Goal: Task Accomplishment & Management: Use online tool/utility

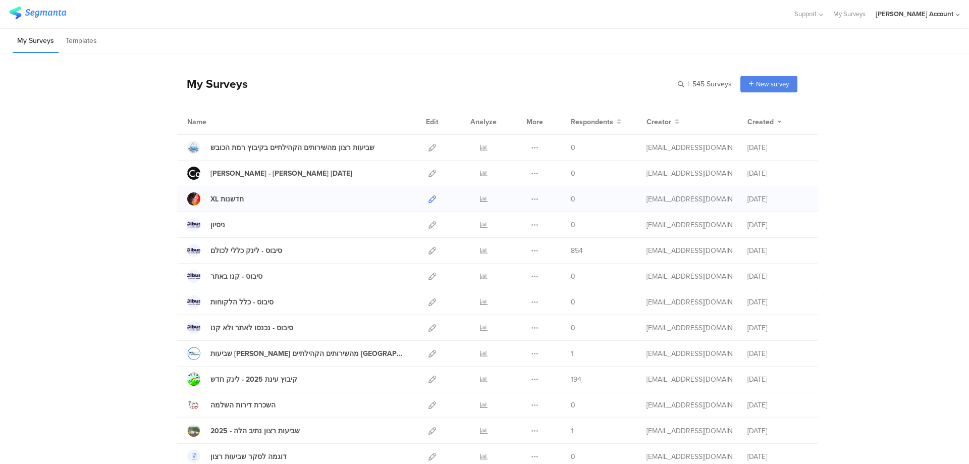
click at [429, 198] on icon at bounding box center [433, 199] width 8 height 8
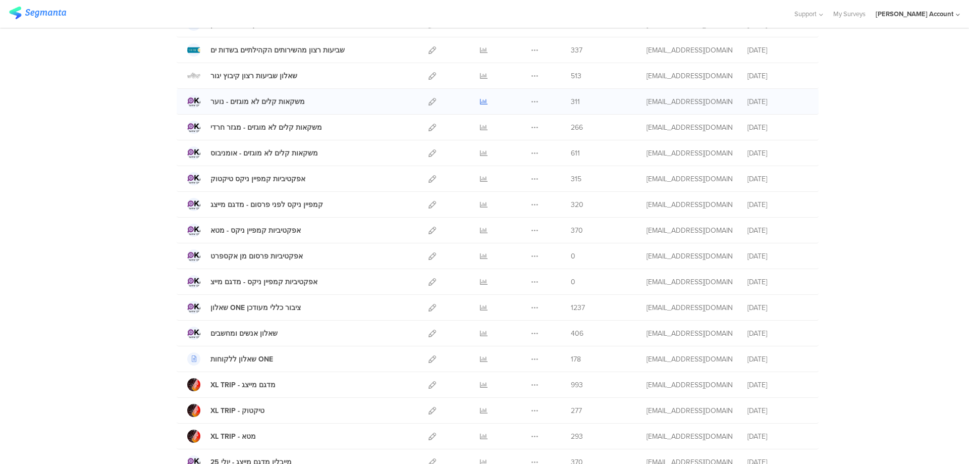
scroll to position [471, 0]
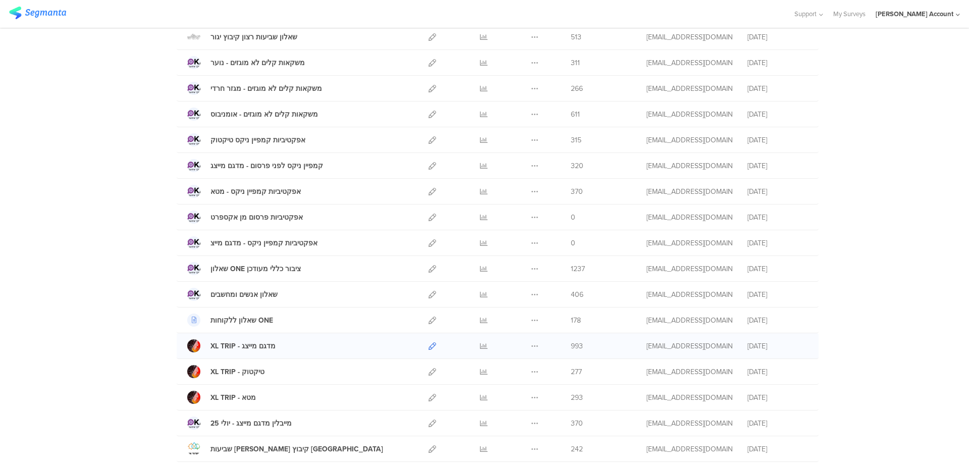
click at [429, 343] on icon at bounding box center [433, 346] width 8 height 8
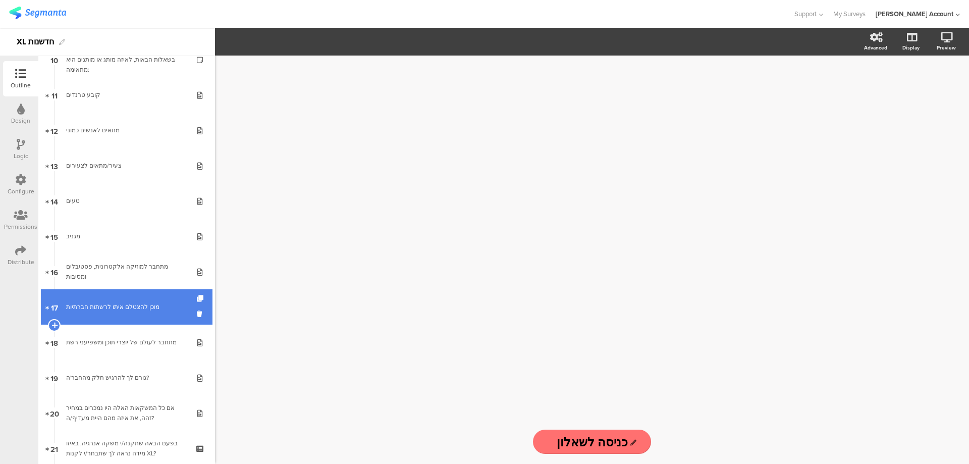
scroll to position [337, 0]
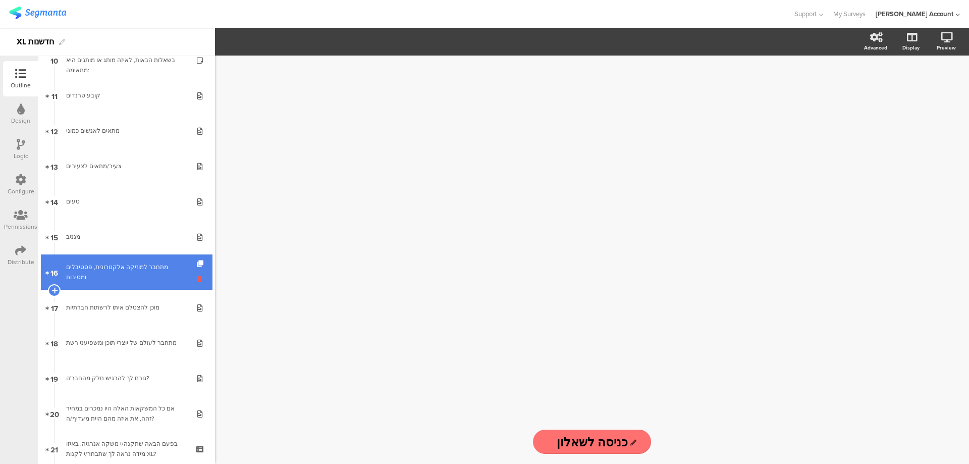
click at [197, 277] on icon at bounding box center [201, 279] width 9 height 10
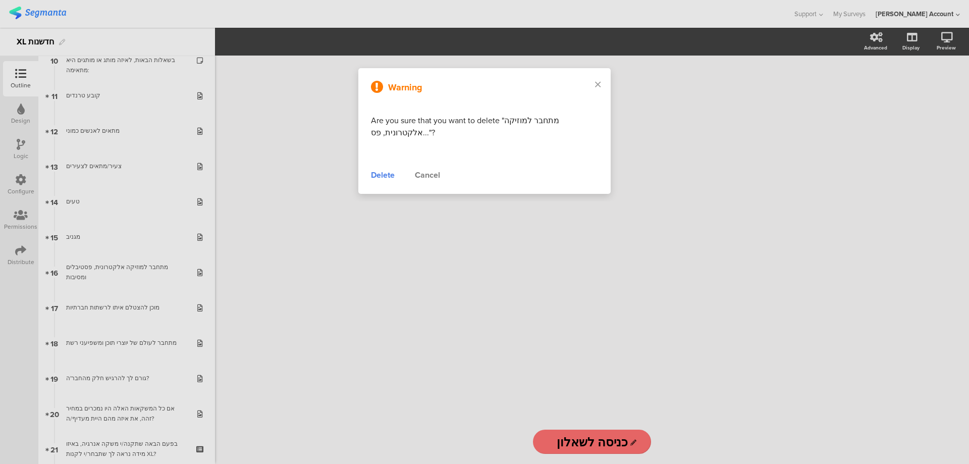
click at [388, 176] on div "Delete" at bounding box center [383, 175] width 24 height 12
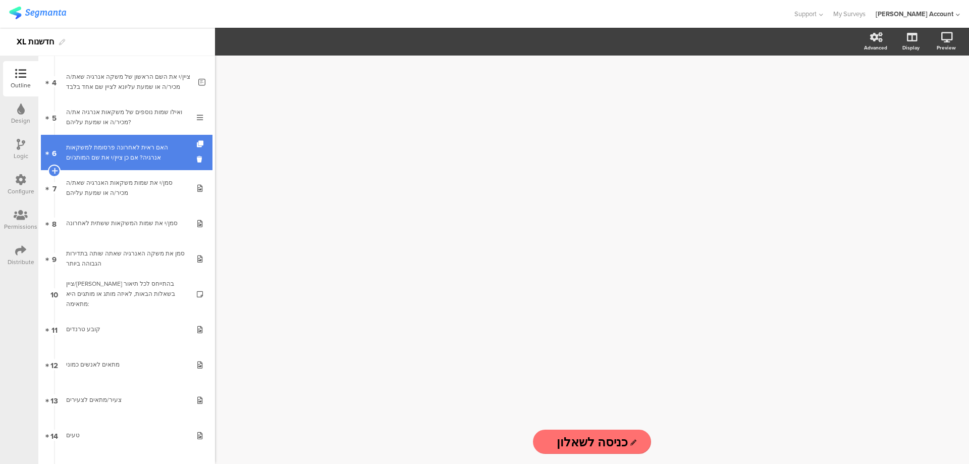
scroll to position [67, 0]
click at [176, 165] on link "5 ואילו שמות נוספים של משקאות אנרגיה את/ה מכיר/ה או שמעת עליהם?" at bounding box center [127, 152] width 172 height 35
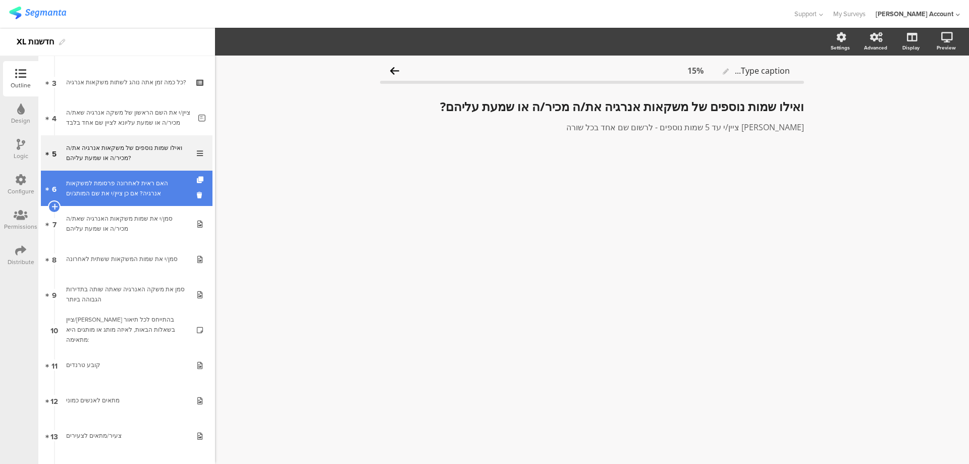
click at [162, 190] on div "האם ראית לאחרונה פרסומת למשקאות אנרגיה? אם כן ציין/י את שם המותג/ים" at bounding box center [126, 188] width 121 height 20
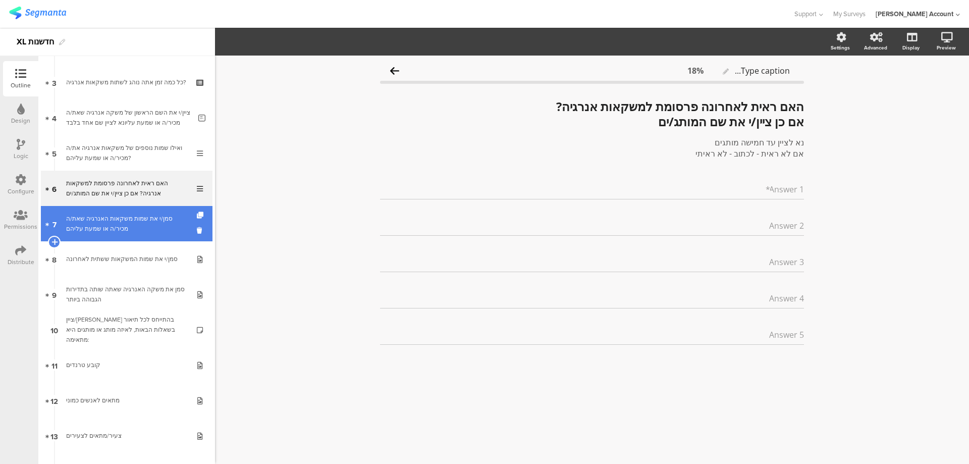
click at [153, 220] on div "סמן/י את שמות משקאות האנרגיה שאת/ה מכיר/ה או שמעת עליהם" at bounding box center [126, 224] width 121 height 20
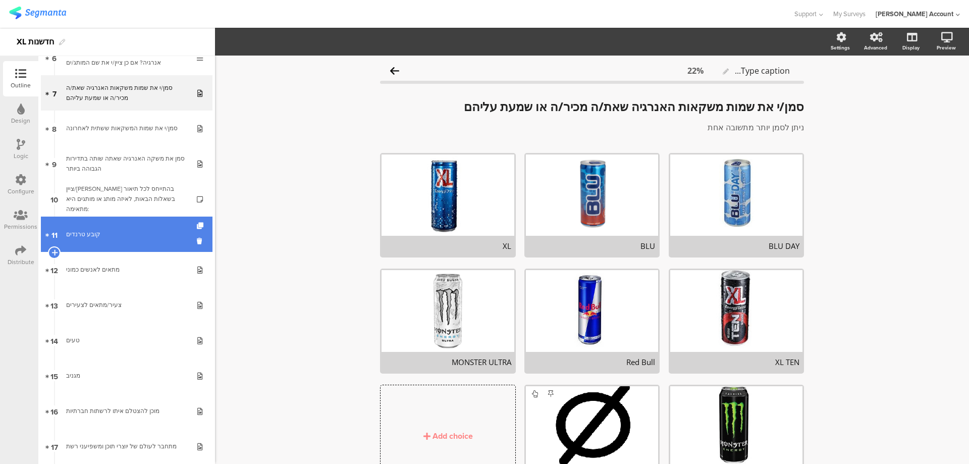
scroll to position [202, 0]
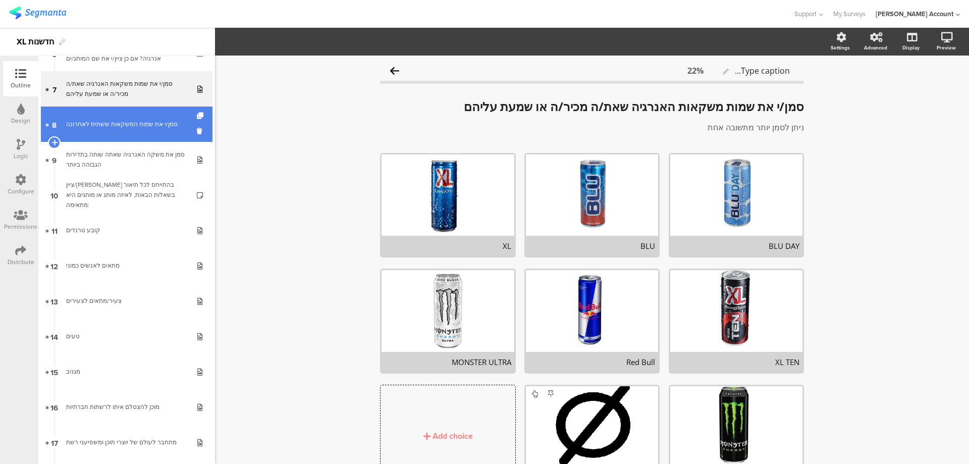
click at [155, 123] on div "סמן/י את שמות המשקאות ששתית לאחרונה" at bounding box center [126, 124] width 121 height 10
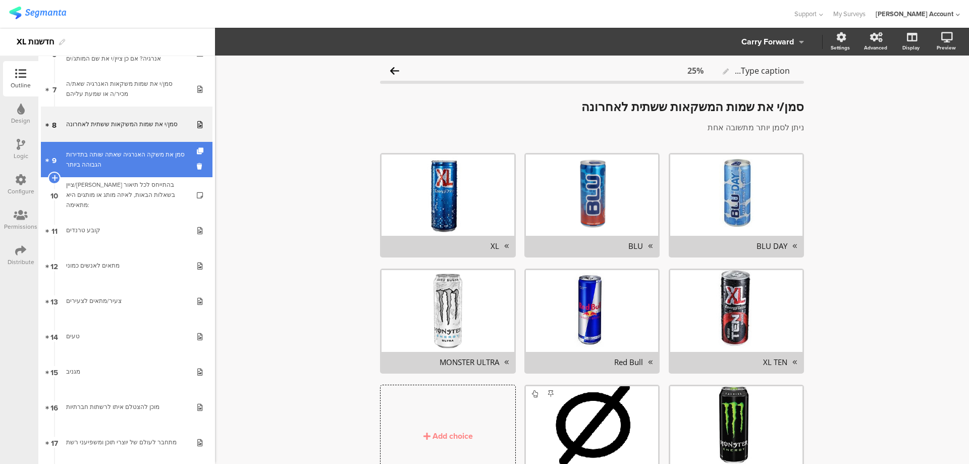
click at [156, 145] on link "9 סמן את משקה האנרגיה שאתה שותה בתדירות הגבוהה ביותר" at bounding box center [127, 159] width 172 height 35
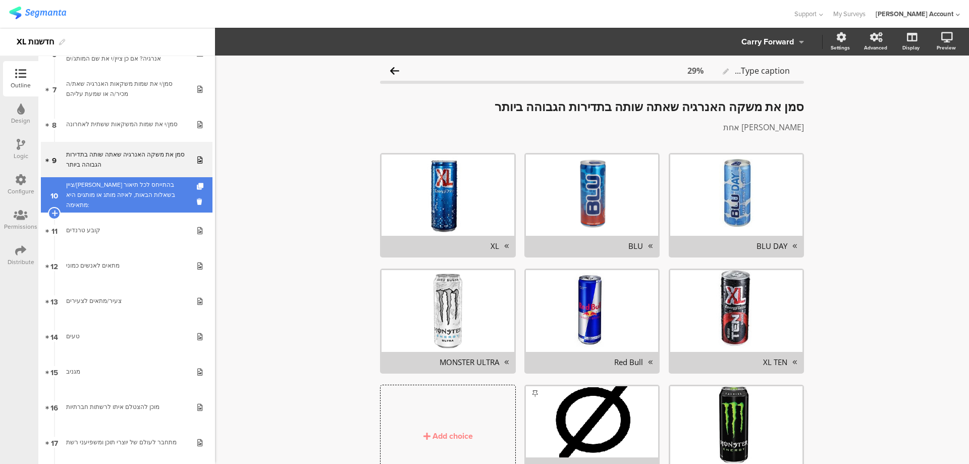
click at [162, 190] on div "ציין/י בהתייחס לכל תיאור בשאלות הבאות, לאיזה מותג או מותגים היא מתאימה:" at bounding box center [126, 195] width 121 height 30
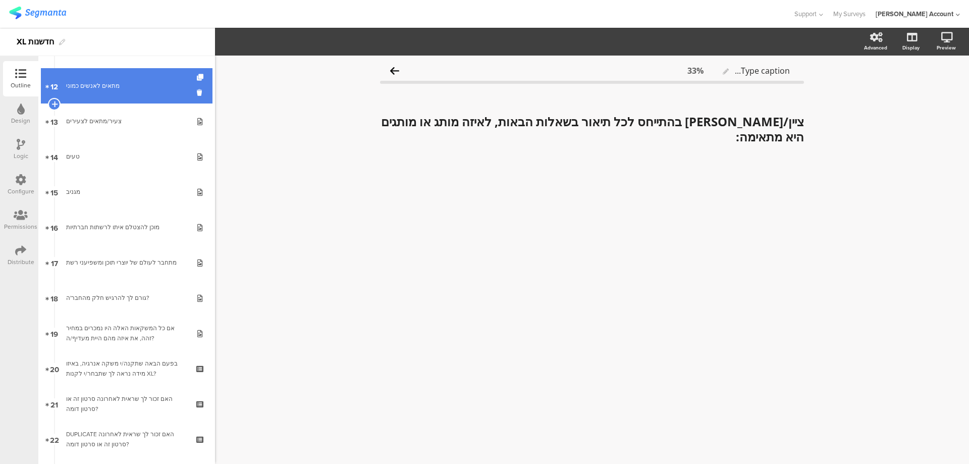
scroll to position [404, 0]
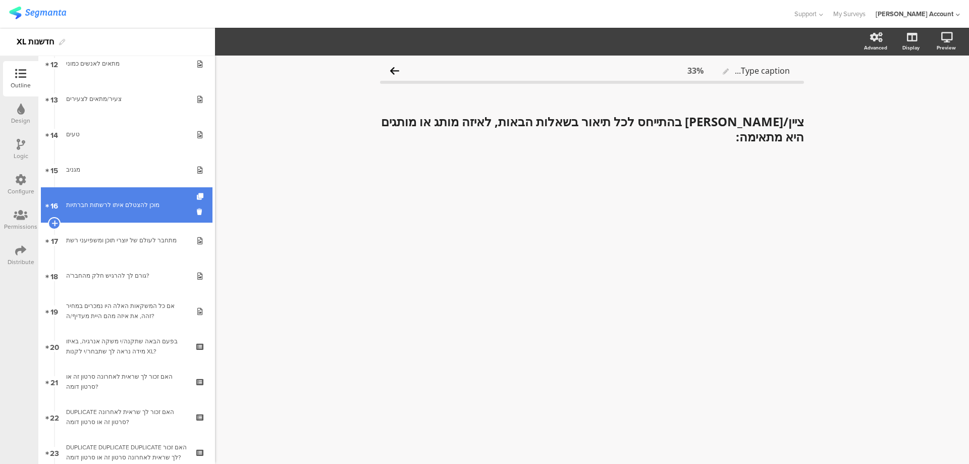
click at [149, 206] on div "מוכן להצטלם איתו לרשתות חברתיות" at bounding box center [126, 205] width 121 height 10
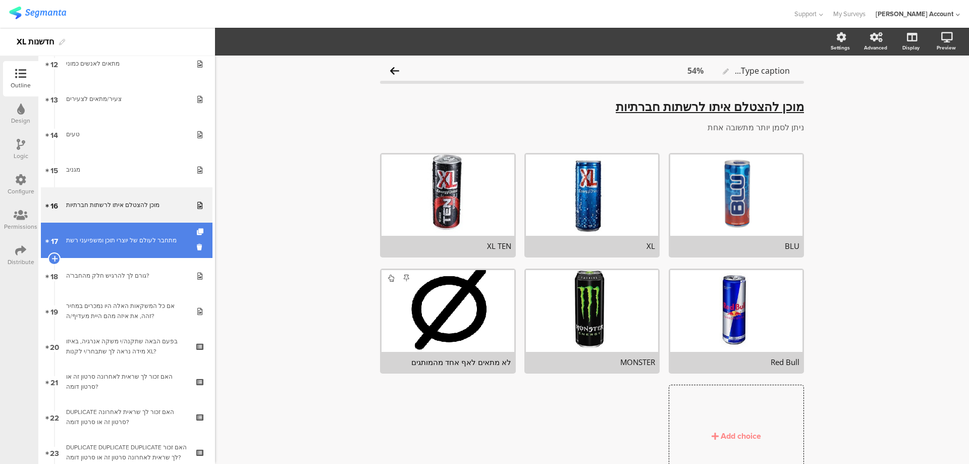
click at [155, 238] on div "מתחבר לעולם של יוצרי תוכן ומשפיעני רשת" at bounding box center [126, 240] width 121 height 10
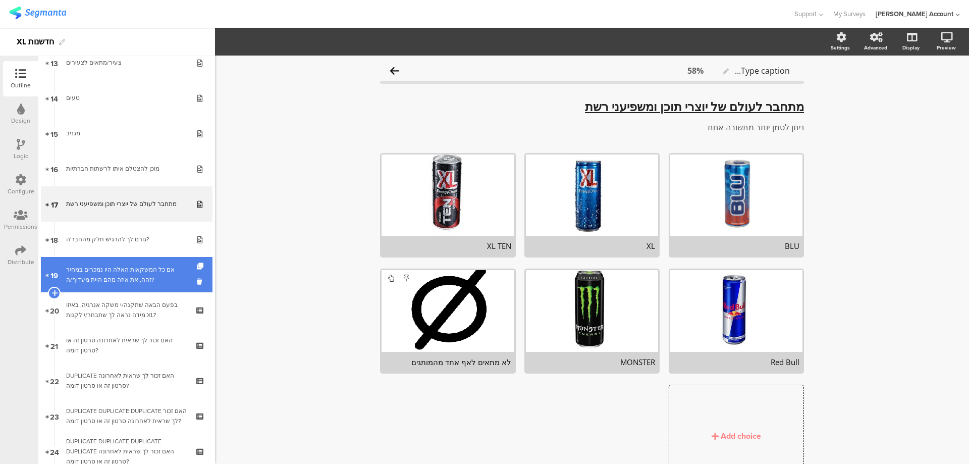
scroll to position [471, 0]
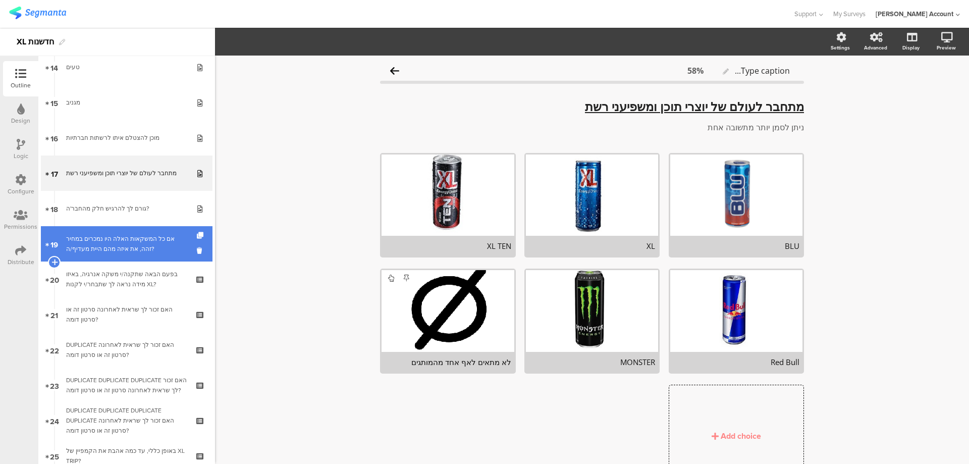
click at [157, 228] on link "19 אם כל המשקאות האלה היו נמכרים במחיר זהה, את איזה מהם היית מעדיף/ה?" at bounding box center [127, 243] width 172 height 35
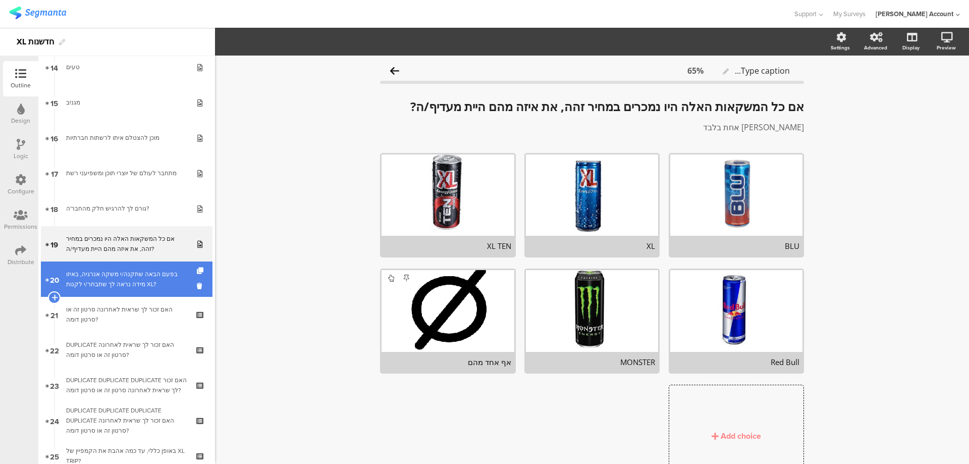
click at [163, 272] on div "בפעם הבאה שתקנה/י משקה אנרגיה, באיזו מידה נראה לך שתבחר/י לקנות XL?" at bounding box center [126, 279] width 121 height 20
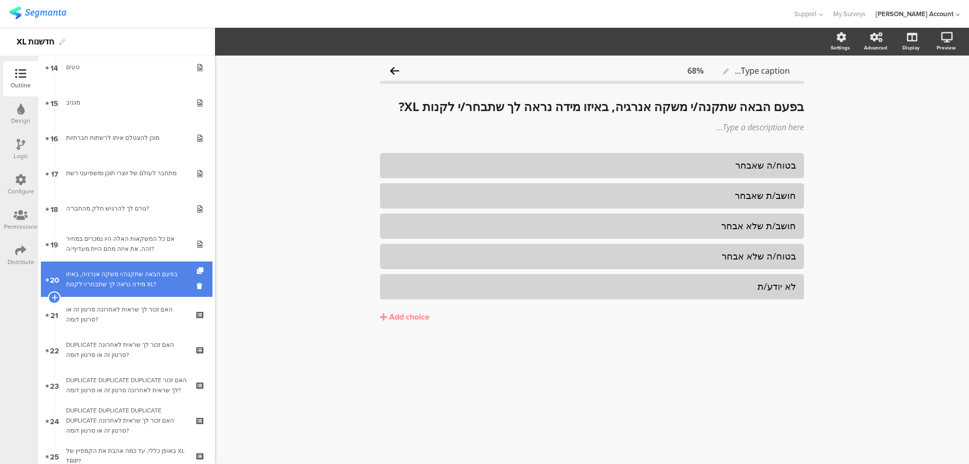
scroll to position [539, 0]
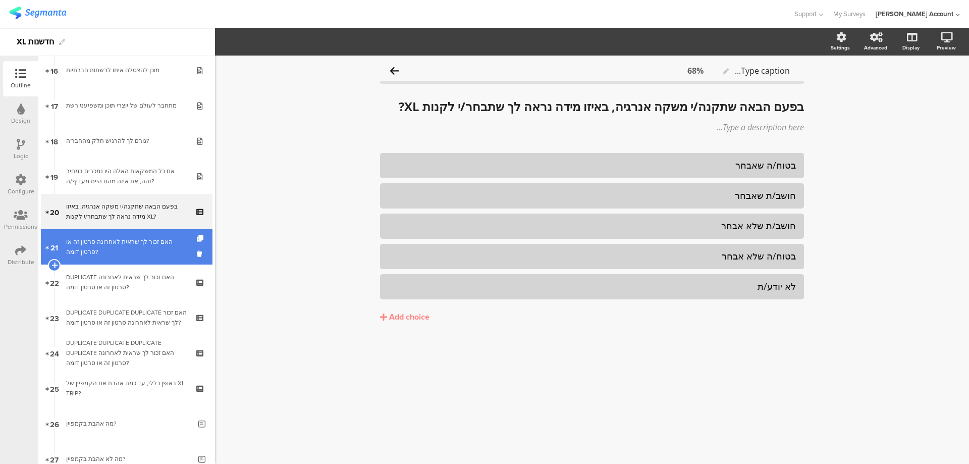
click at [166, 248] on div "האם זכור לך שראית לאחרונה סרטון זה או סרטון דומה?" at bounding box center [126, 247] width 121 height 20
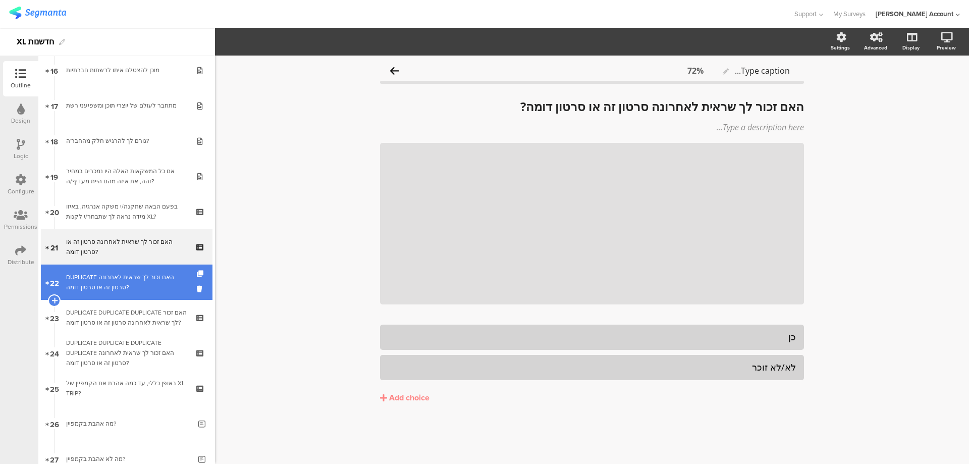
click at [171, 275] on div "DUPLICATE האם זכור לך שראית לאחרונה סרטון זה או סרטון דומה?" at bounding box center [126, 282] width 121 height 20
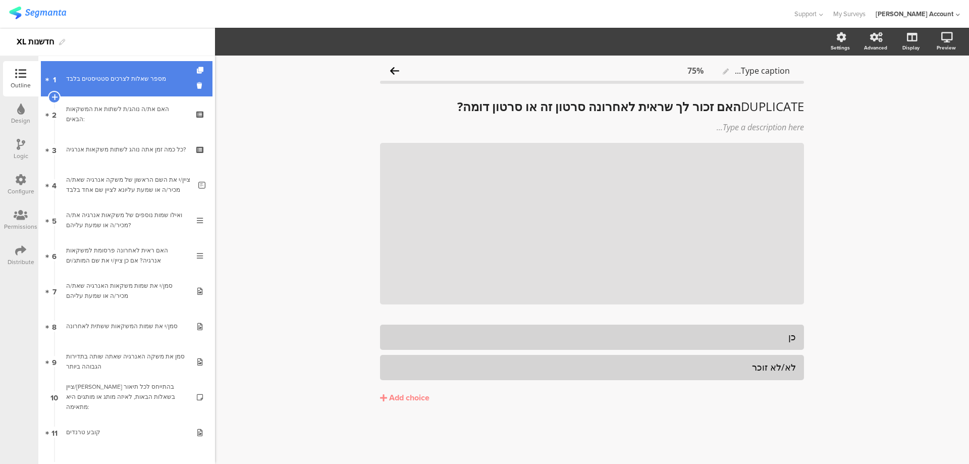
click at [151, 86] on link "1 מספר שאלות לצרכים סטטיסטים בלבד" at bounding box center [127, 78] width 172 height 35
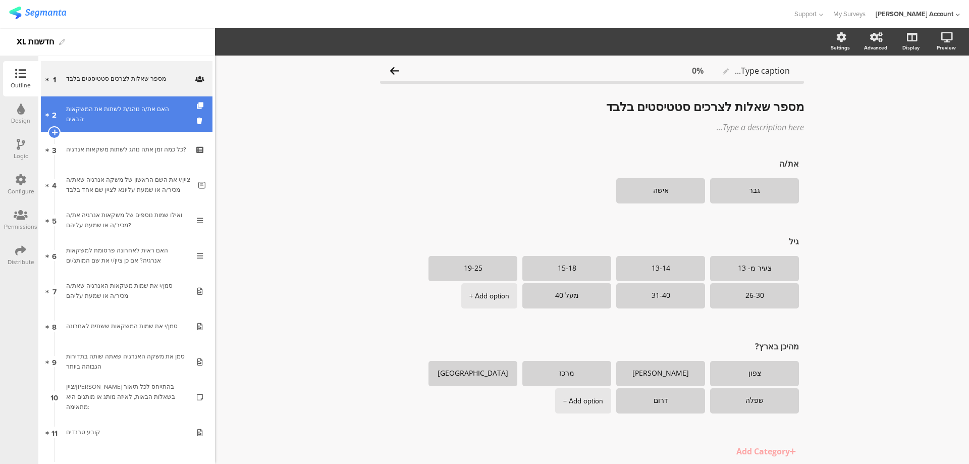
click at [154, 112] on div "האם את/ה נוהג/ת לשתות את המשקאות הבאים:" at bounding box center [126, 114] width 121 height 20
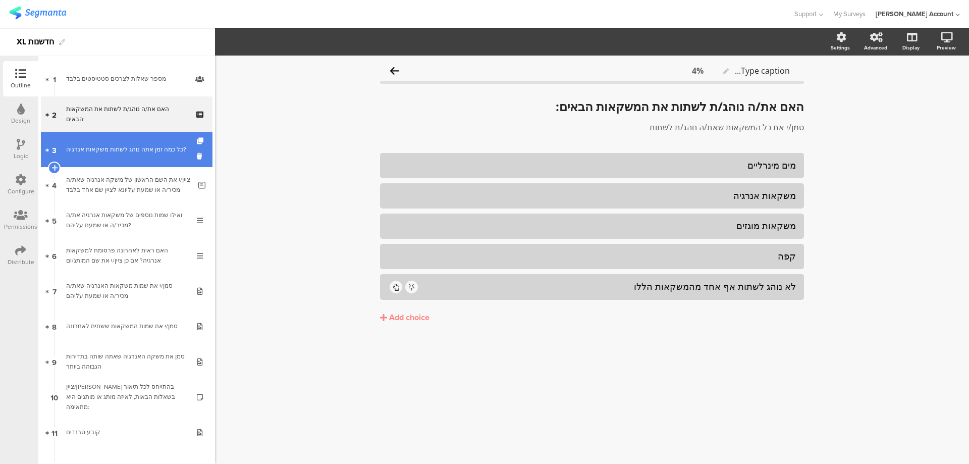
click at [159, 141] on link "3 כל כמה זמן אתה נוהג לשתות משקאות אנרגיה?" at bounding box center [127, 149] width 172 height 35
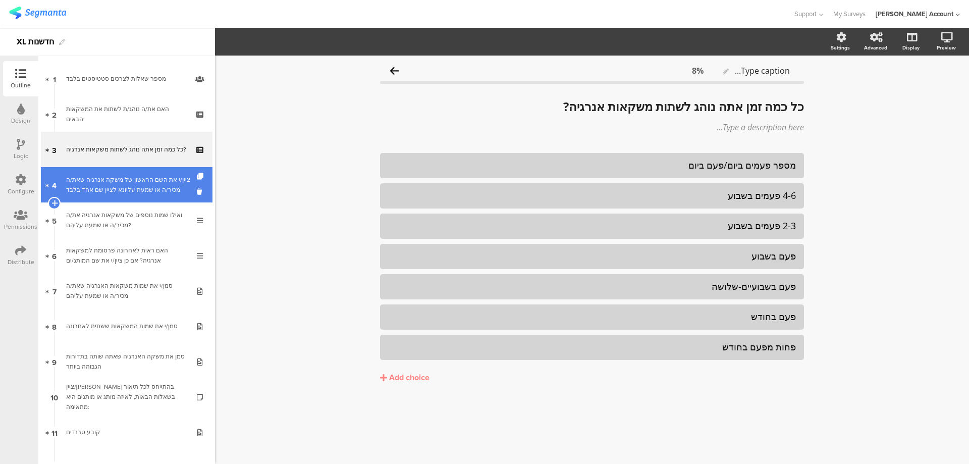
click at [164, 177] on div "ציין/י את השם הראשון של משקה אנרגיה שאת/ה מכיר/ה או שמעת עליונא לציין שם אחד בל…" at bounding box center [128, 185] width 125 height 20
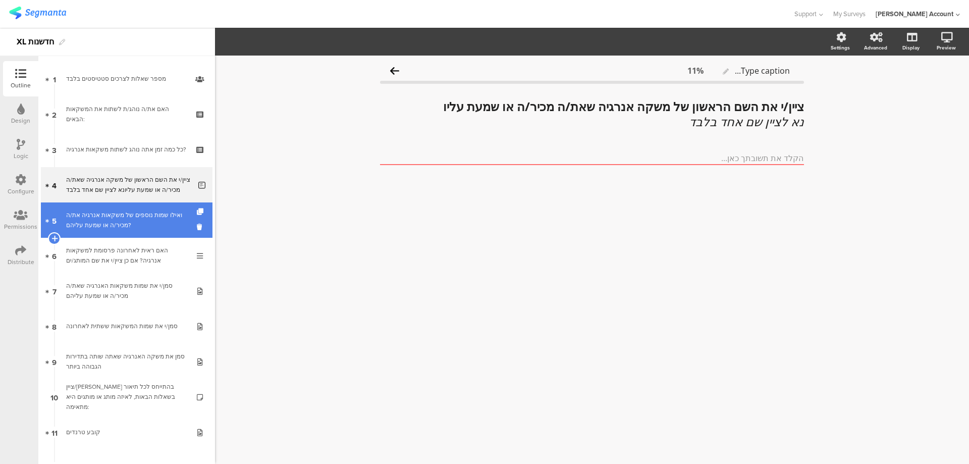
click at [166, 218] on div "ואילו שמות נוספים של משקאות אנרגיה את/ה מכיר/ה או שמעת עליהם?" at bounding box center [126, 220] width 121 height 20
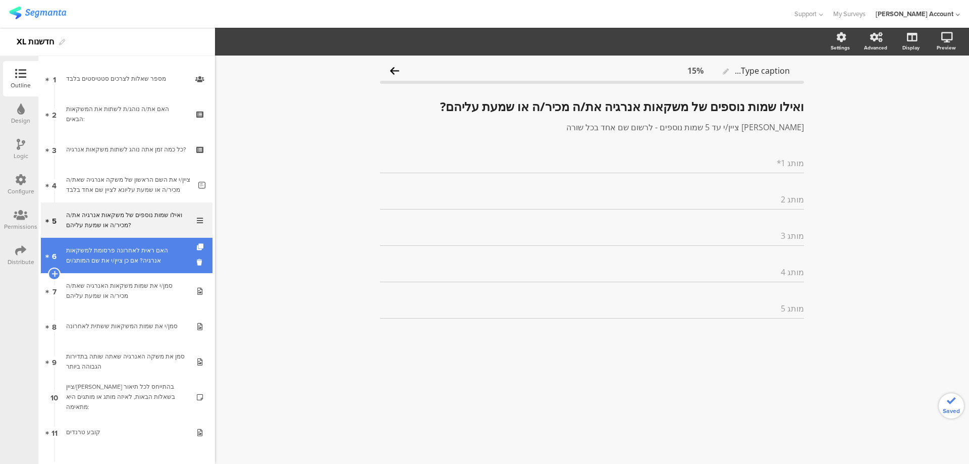
scroll to position [135, 0]
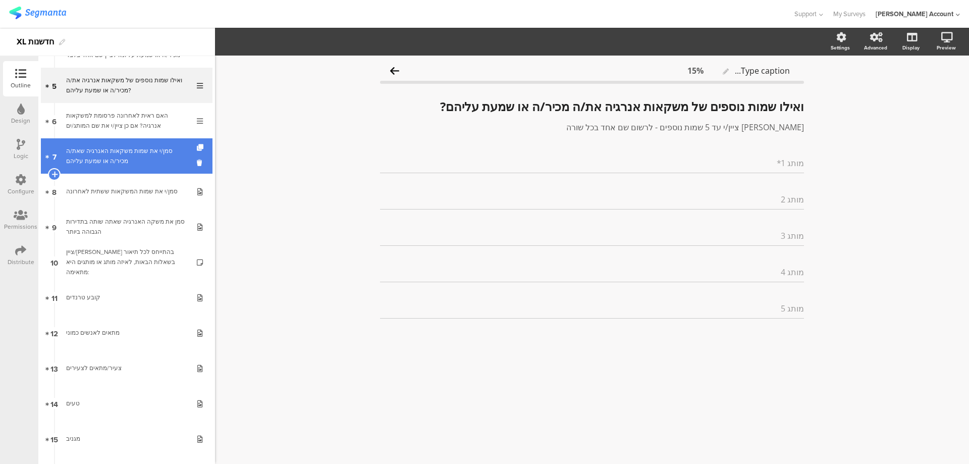
click at [155, 147] on div "סמן/י את שמות משקאות האנרגיה שאת/ה מכיר/ה או שמעת עליהם" at bounding box center [126, 156] width 121 height 20
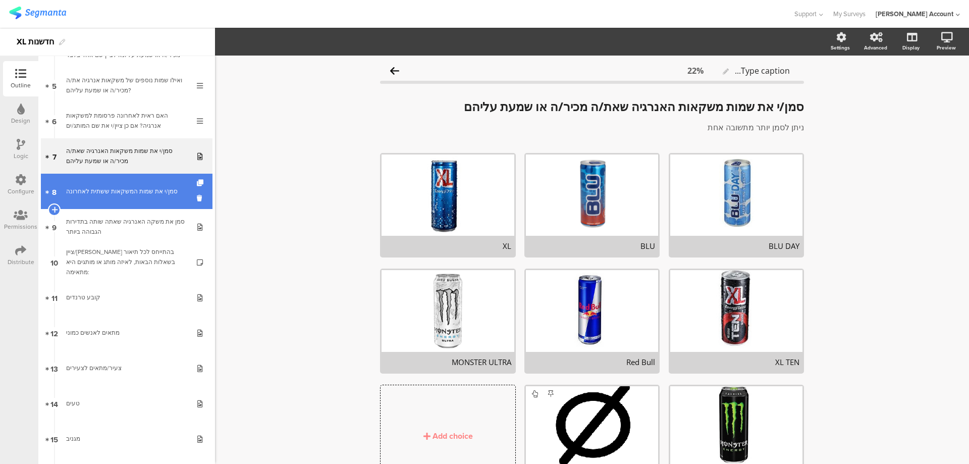
click at [159, 187] on div "סמן/י את שמות המשקאות ששתית לאחרונה" at bounding box center [126, 191] width 121 height 10
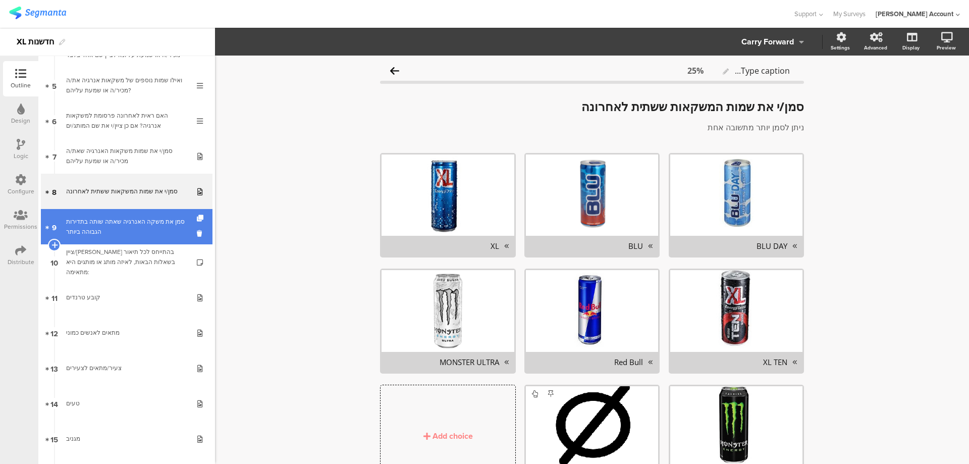
click at [157, 218] on div "סמן את משקה האנרגיה שאתה שותה בתדירות הגבוהה ביותר" at bounding box center [126, 227] width 121 height 20
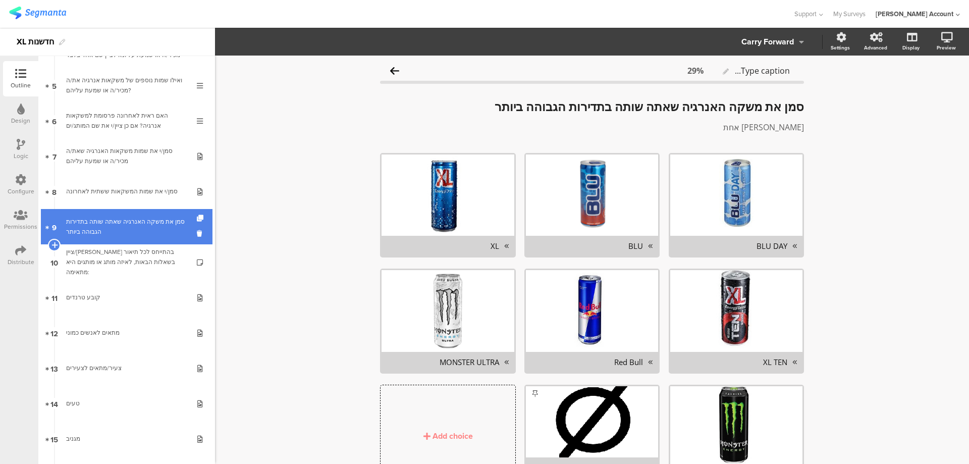
scroll to position [202, 0]
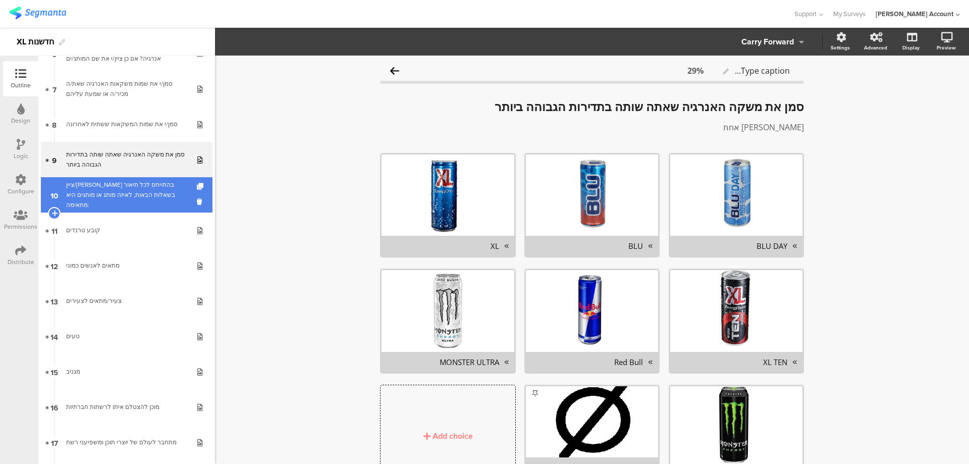
click at [161, 188] on div "ציין/[PERSON_NAME] בהתייחס לכל תיאור בשאלות הבאות, לאיזה מותג או מותגים היא מתא…" at bounding box center [126, 195] width 121 height 30
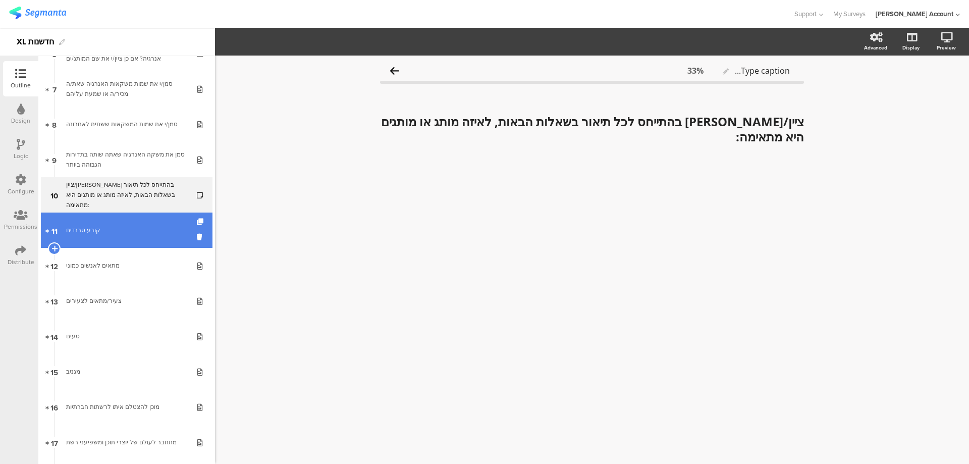
click at [157, 223] on link "11 קובע טרנדים" at bounding box center [127, 230] width 172 height 35
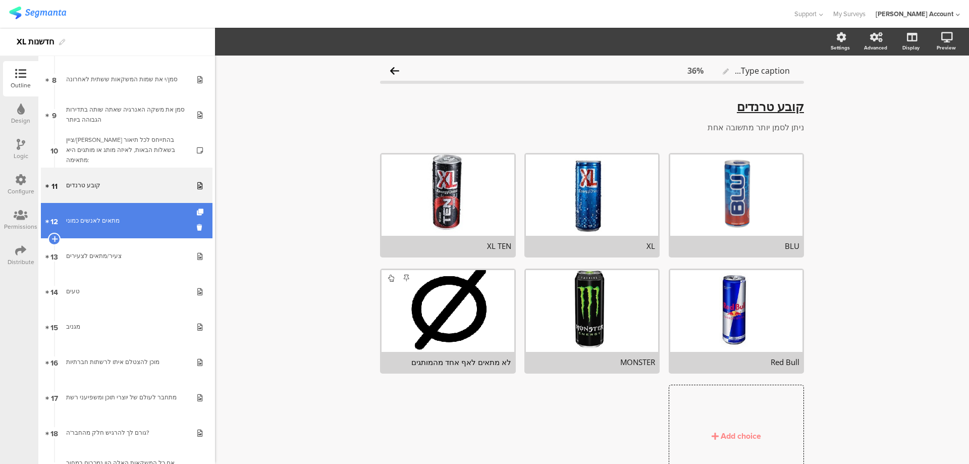
scroll to position [269, 0]
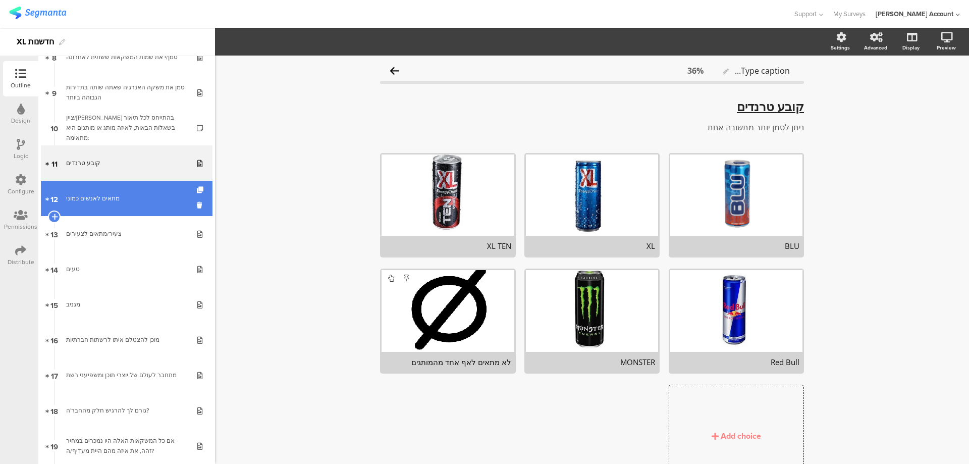
click at [159, 202] on div "מתאים לאנשים כמוני" at bounding box center [126, 198] width 121 height 10
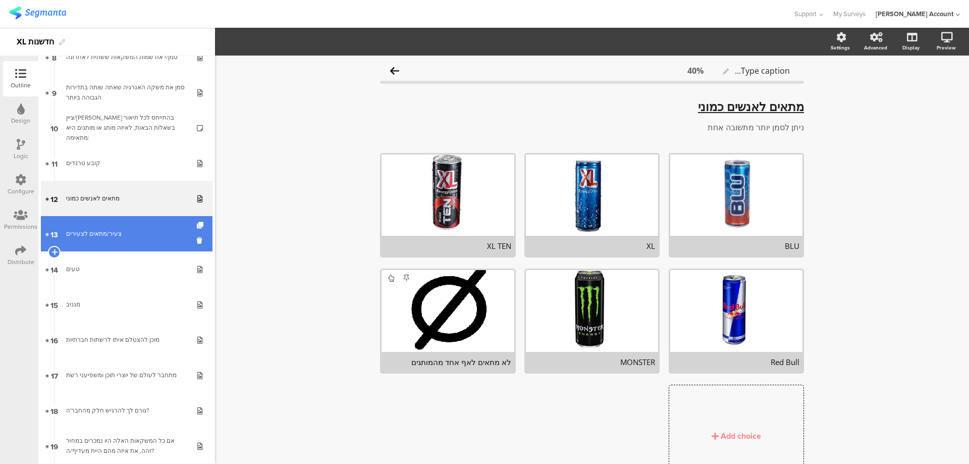
click at [157, 235] on div "צעיר/מתאים לצעירים" at bounding box center [126, 234] width 121 height 10
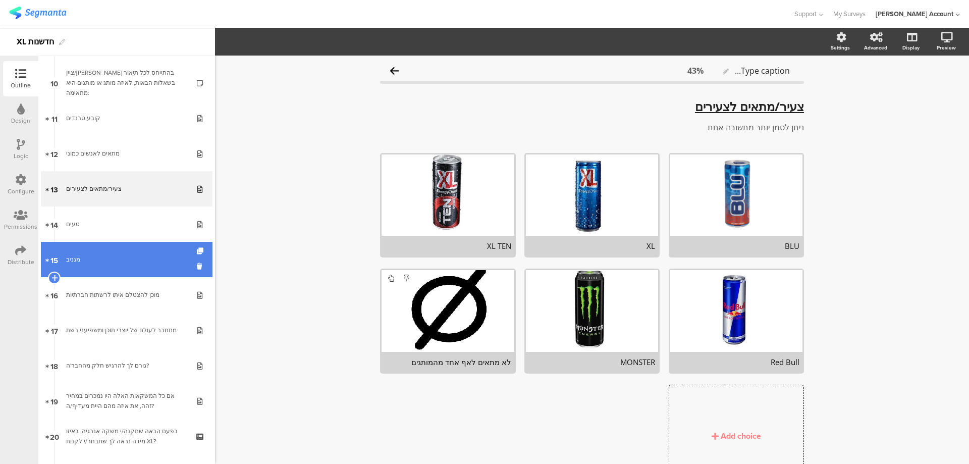
scroll to position [337, 0]
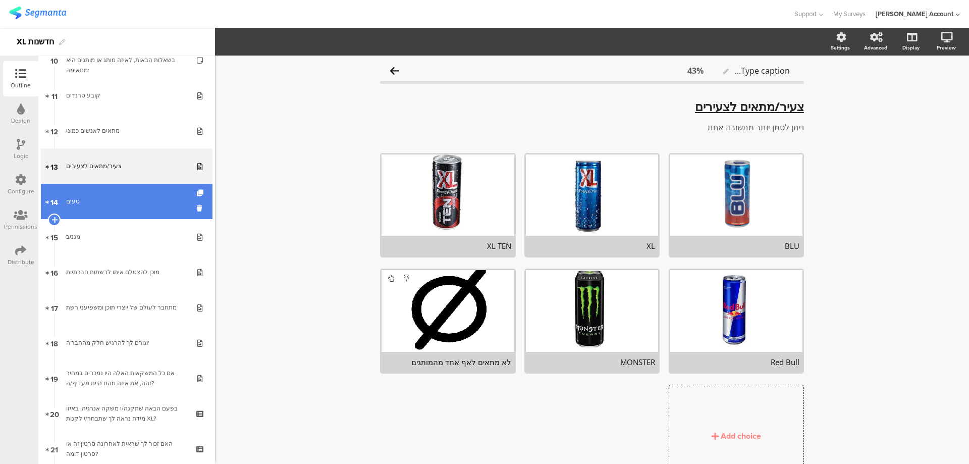
click at [157, 204] on div "טעים" at bounding box center [126, 201] width 121 height 10
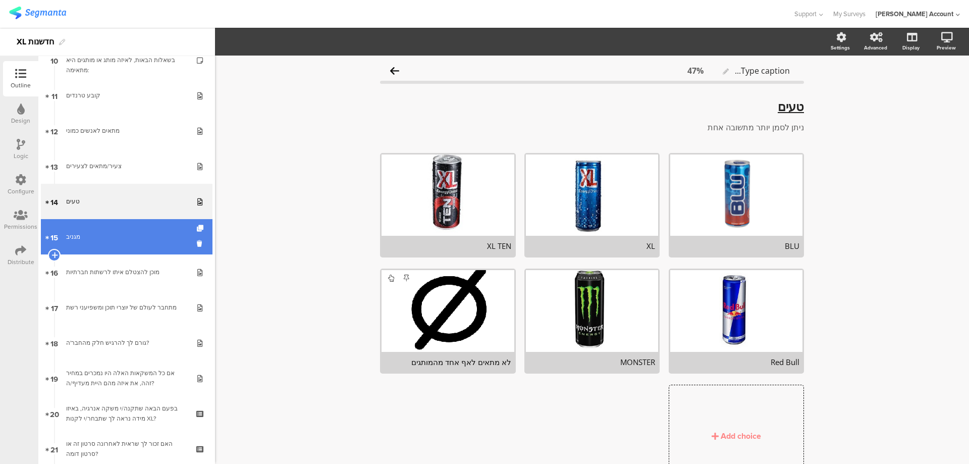
click at [157, 234] on div "מגניב" at bounding box center [126, 237] width 121 height 10
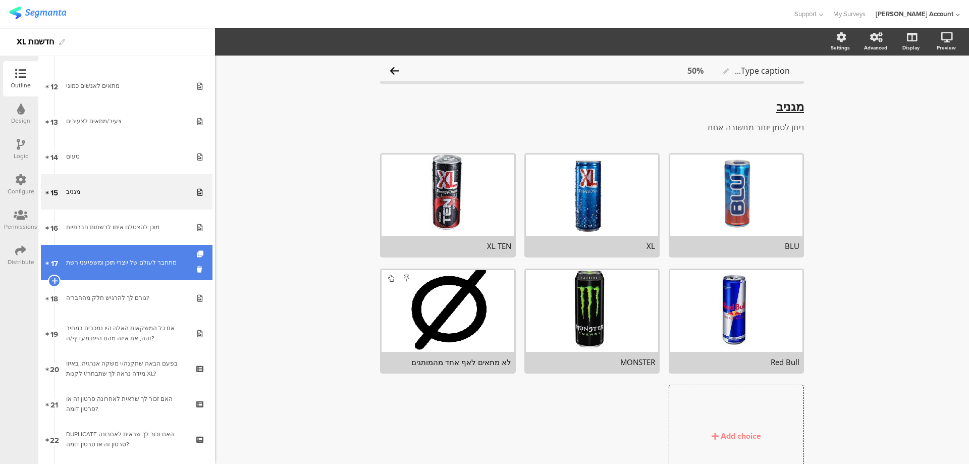
scroll to position [404, 0]
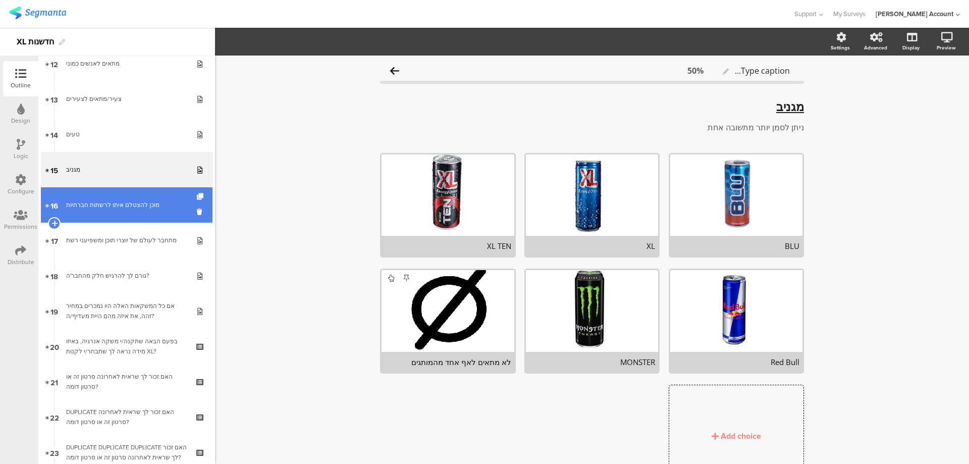
click at [160, 210] on link "16 מוכן להצטלם איתו לרשתות חברתיות" at bounding box center [127, 204] width 172 height 35
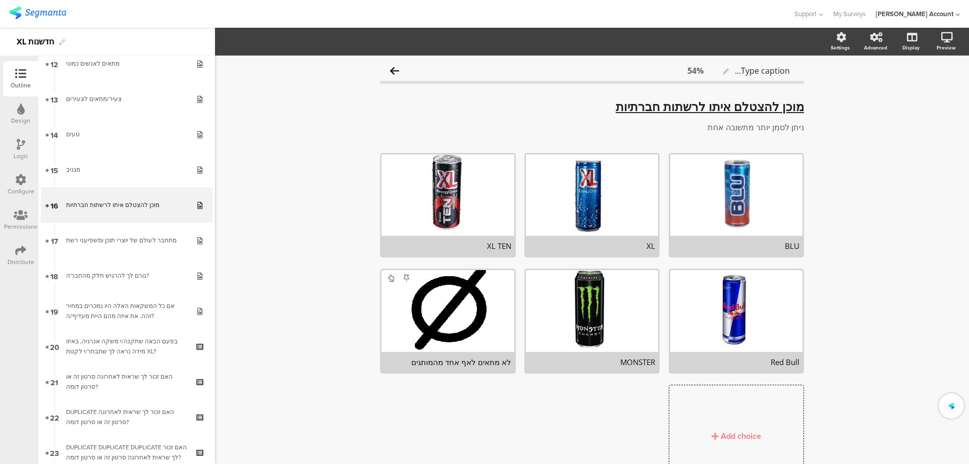
scroll to position [471, 0]
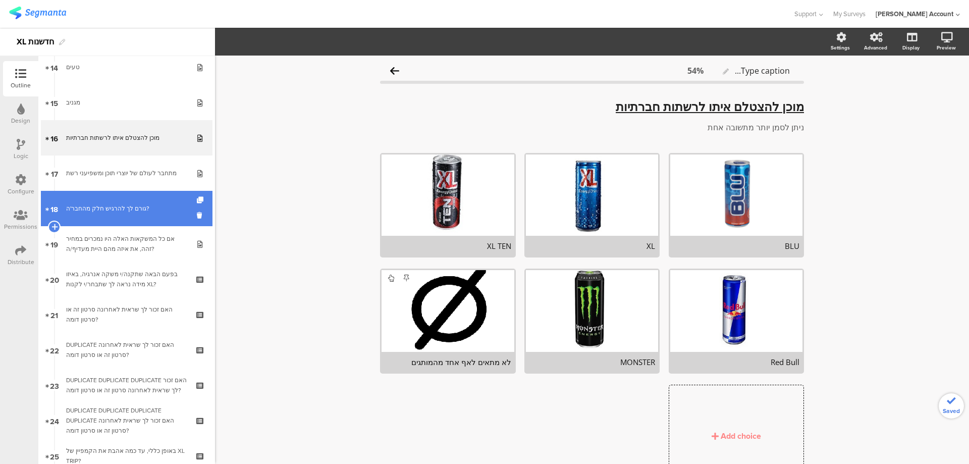
click at [159, 206] on div "גורם לך להרגיש חלק מהחבר'ה?" at bounding box center [126, 208] width 121 height 10
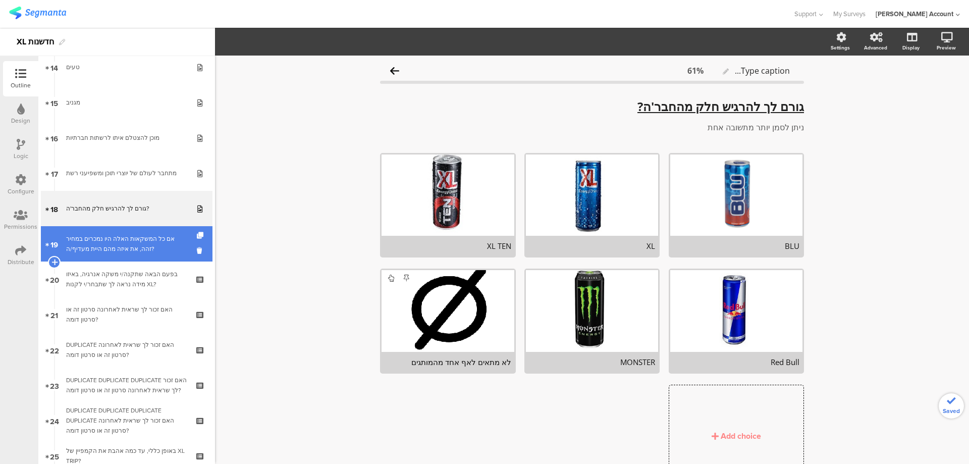
click at [160, 236] on div "אם כל המשקאות האלה היו נמכרים במחיר זהה, את איזה מהם היית מעדיף/ה?" at bounding box center [126, 244] width 121 height 20
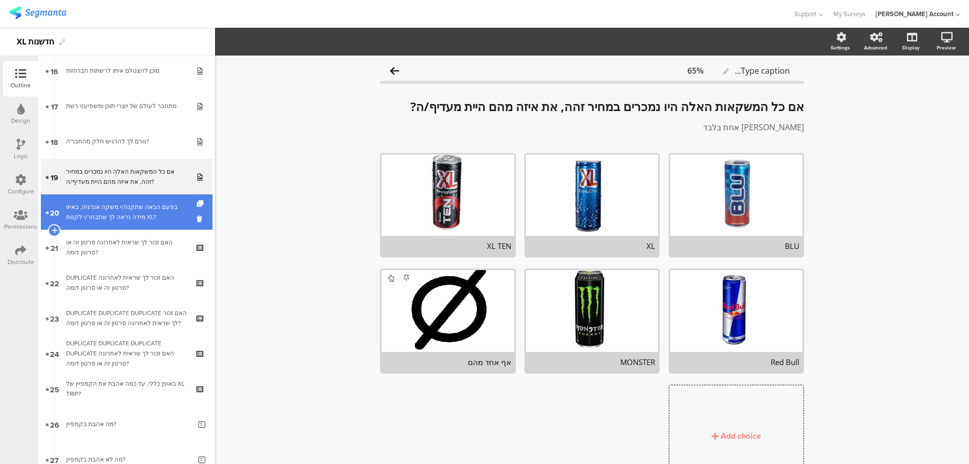
scroll to position [539, 0]
click at [159, 201] on link "20 בפעם הבאה שתקנה/י משקה אנרגיה, באיזו מידה נראה לך שתבחר/י לקנות XL?" at bounding box center [127, 211] width 172 height 35
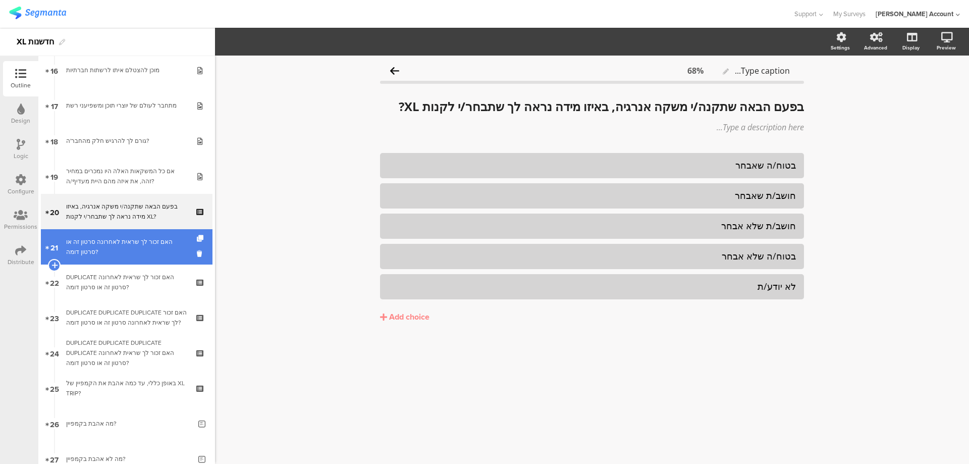
click at [159, 232] on link "21 האם זכור לך שראית לאחרונה סרטון זה או סרטון דומה?" at bounding box center [127, 246] width 172 height 35
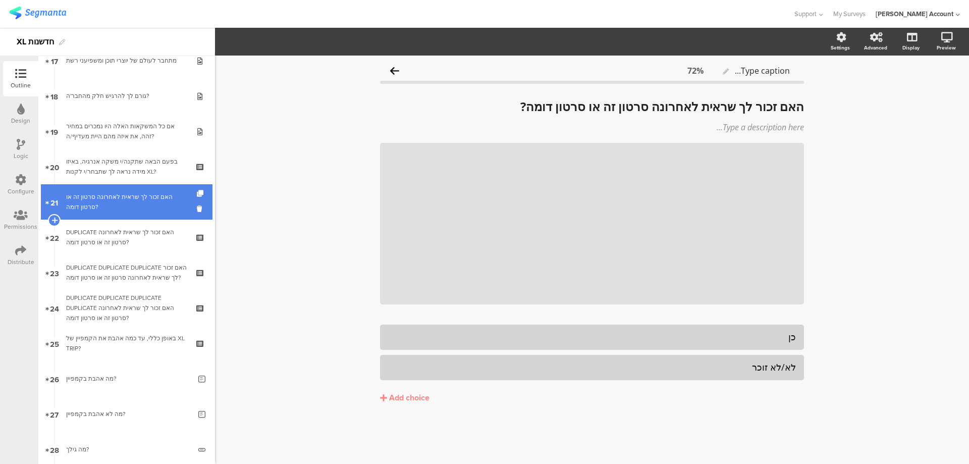
scroll to position [606, 0]
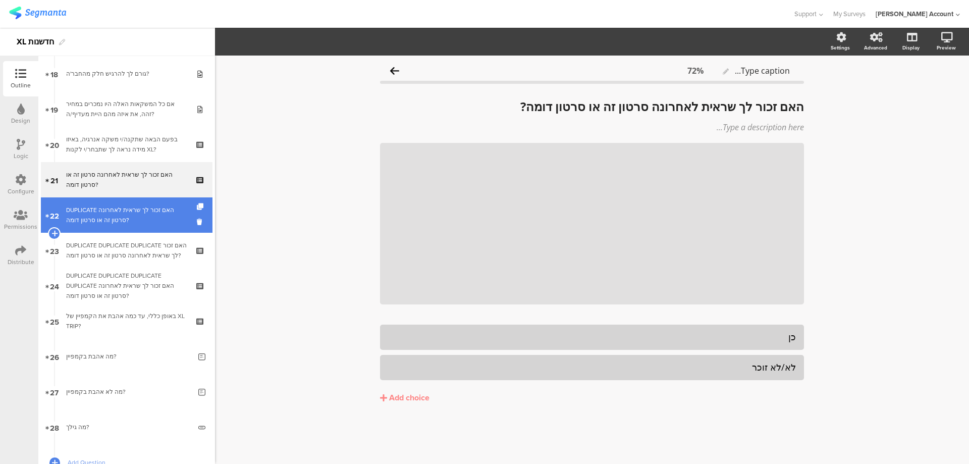
click at [159, 222] on div "DUPLICATE האם זכור לך שראית לאחרונה סרטון זה או סרטון דומה?" at bounding box center [126, 215] width 121 height 20
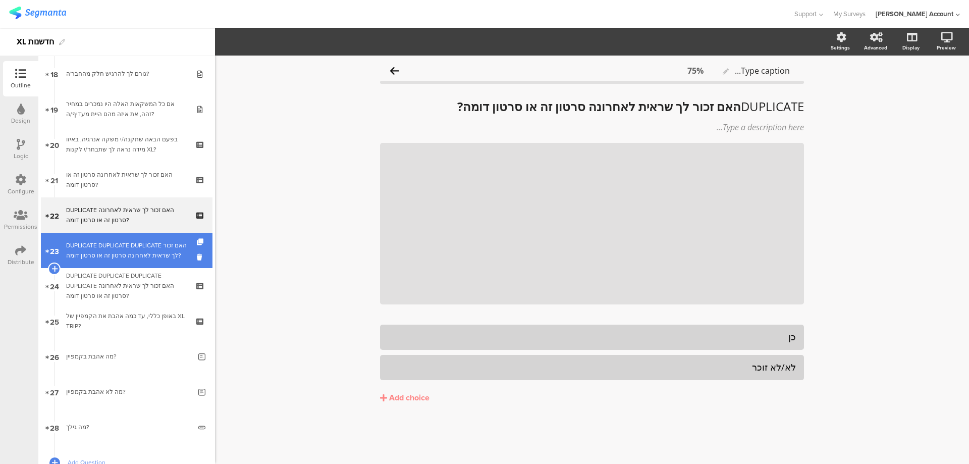
click at [159, 240] on div "DUPLICATE DUPLICATE DUPLICATE האם זכור לך שראית לאחרונה סרטון זה או סרטון דומה?" at bounding box center [126, 250] width 121 height 20
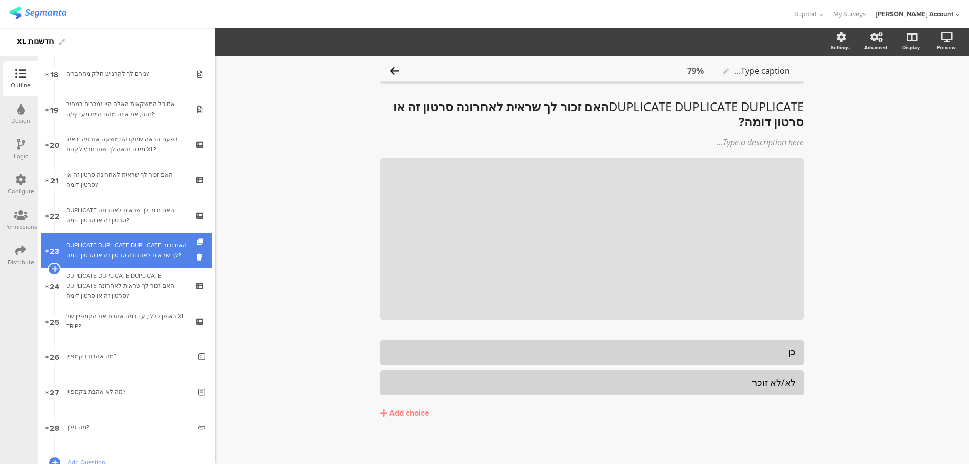
click at [163, 260] on div "DUPLICATE DUPLICATE DUPLICATE האם זכור לך שראית לאחרונה סרטון זה או סרטון דומה?" at bounding box center [126, 250] width 121 height 20
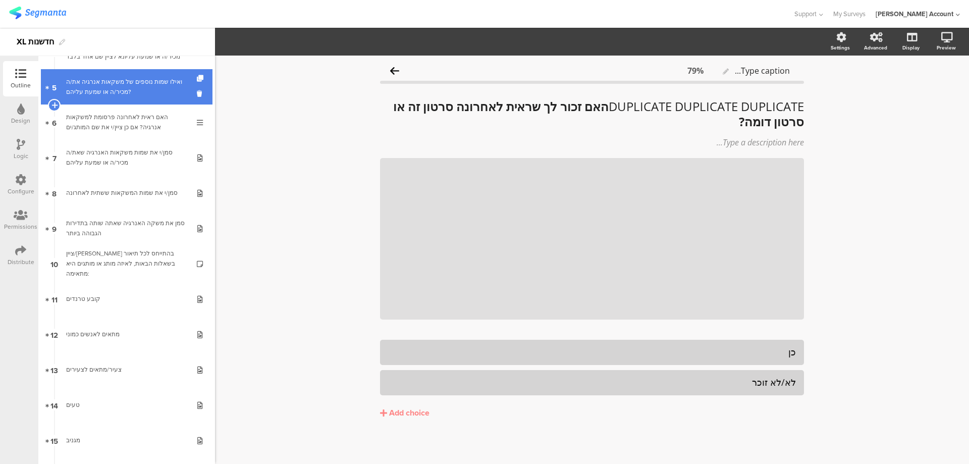
scroll to position [135, 0]
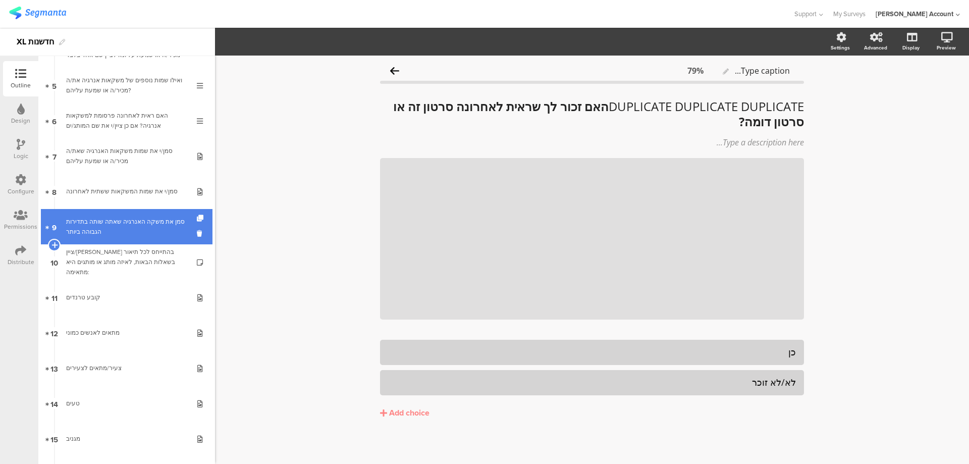
click at [155, 221] on div "סמן את משקה האנרגיה שאתה שותה בתדירות הגבוהה ביותר" at bounding box center [126, 227] width 121 height 20
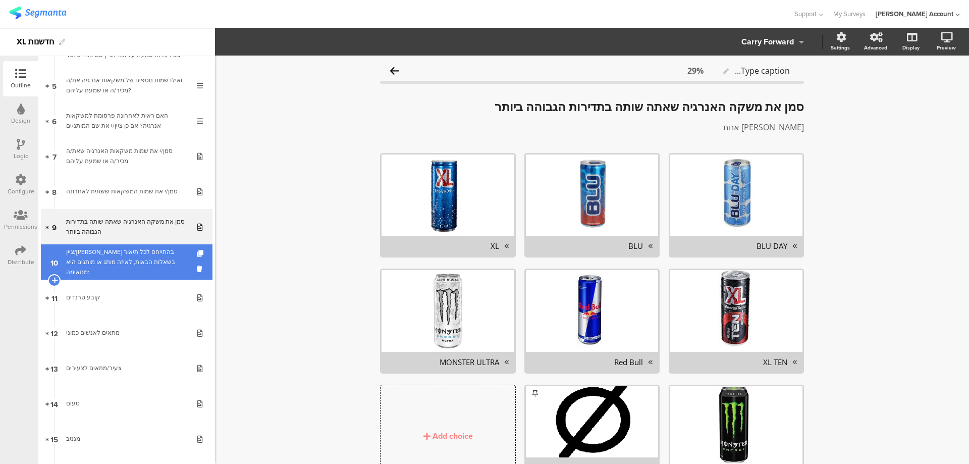
click at [155, 250] on link "10 ציין/י בהתייחס לכל תיאור בשאלות הבאות, לאיזה מותג או מותגים היא מתאימה:" at bounding box center [127, 261] width 172 height 35
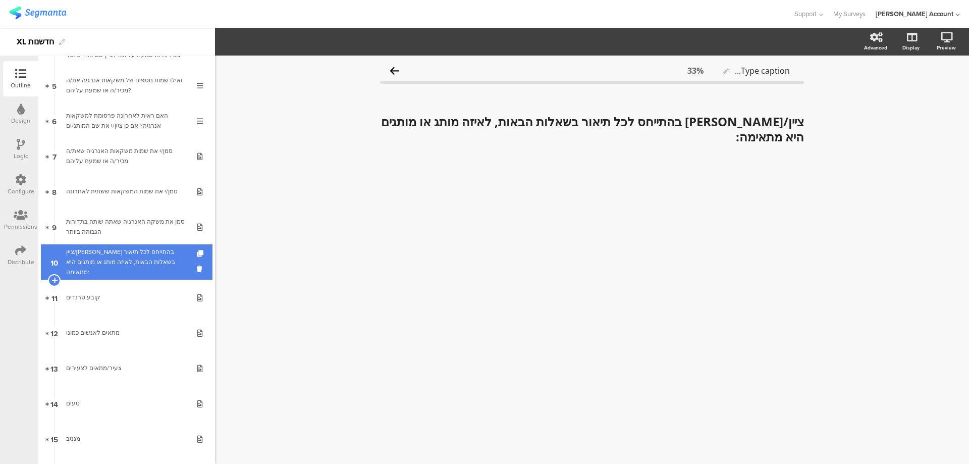
scroll to position [202, 0]
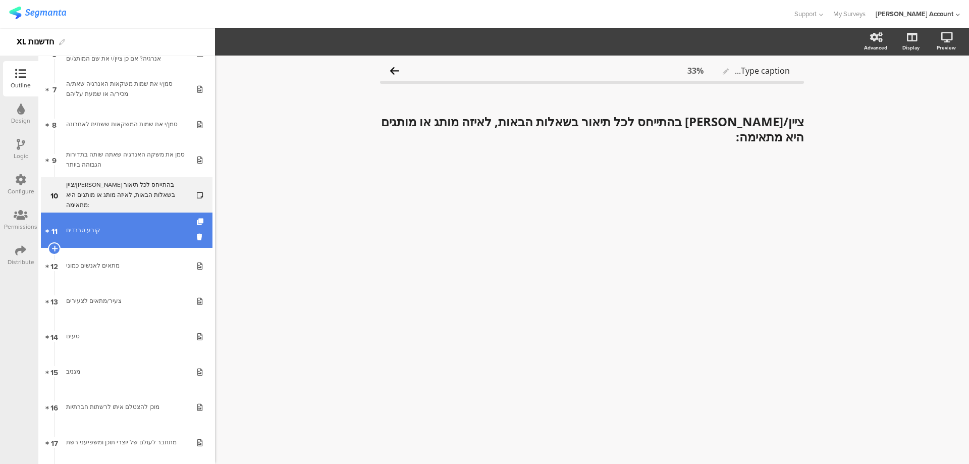
click at [161, 234] on div "קובע טרנדים" at bounding box center [126, 230] width 121 height 10
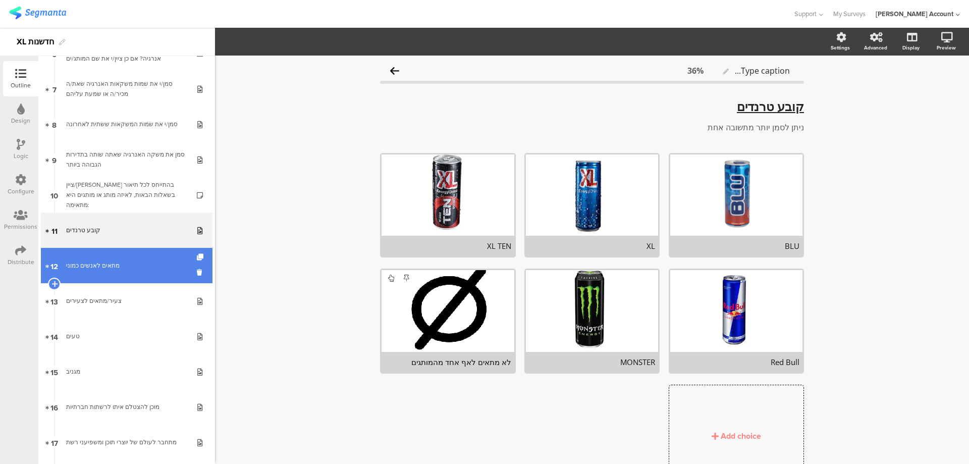
click at [158, 265] on div "מתאים לאנשים כמוני" at bounding box center [126, 265] width 121 height 10
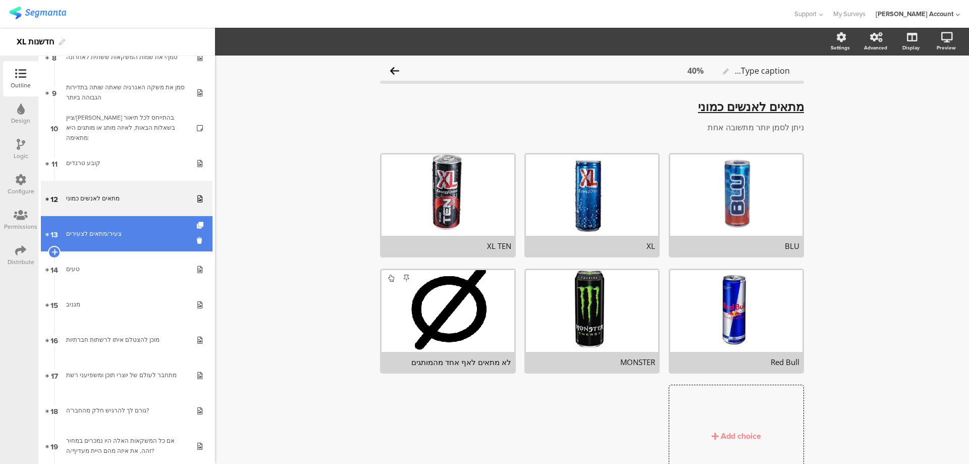
click at [169, 230] on div "צעיר/מתאים לצעירים" at bounding box center [126, 234] width 121 height 10
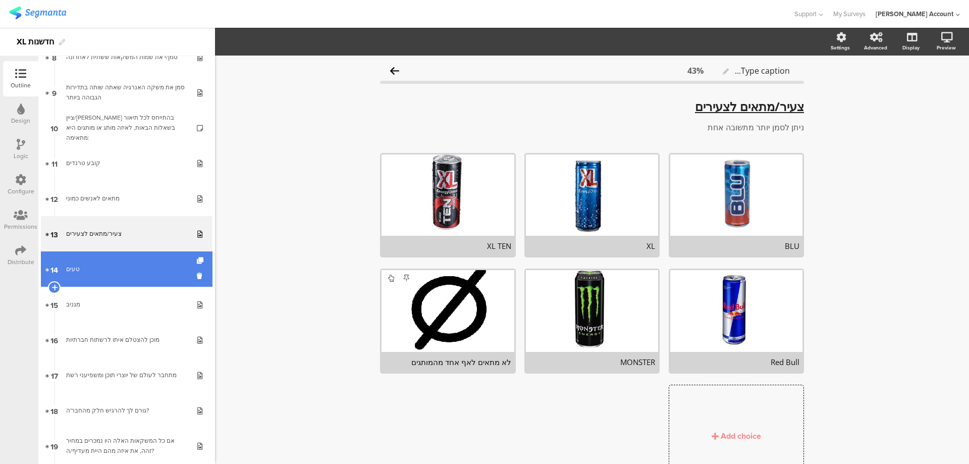
click at [166, 267] on div "טעים" at bounding box center [126, 269] width 121 height 10
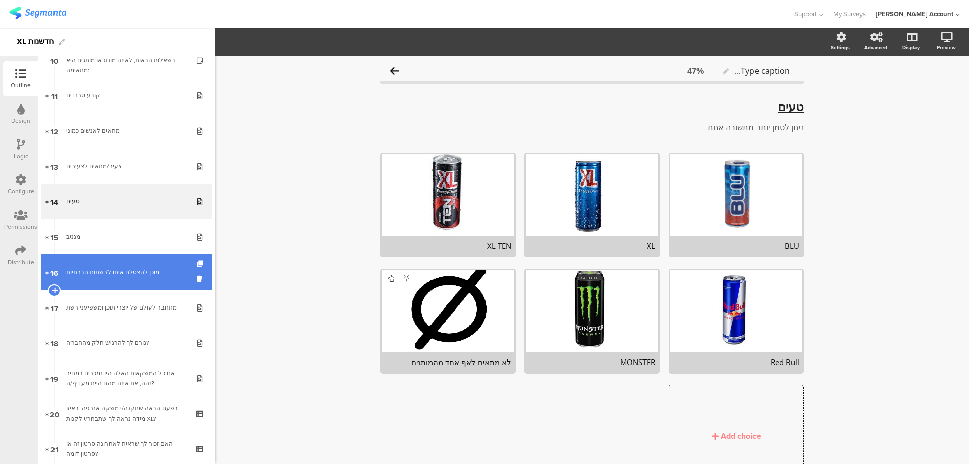
scroll to position [404, 0]
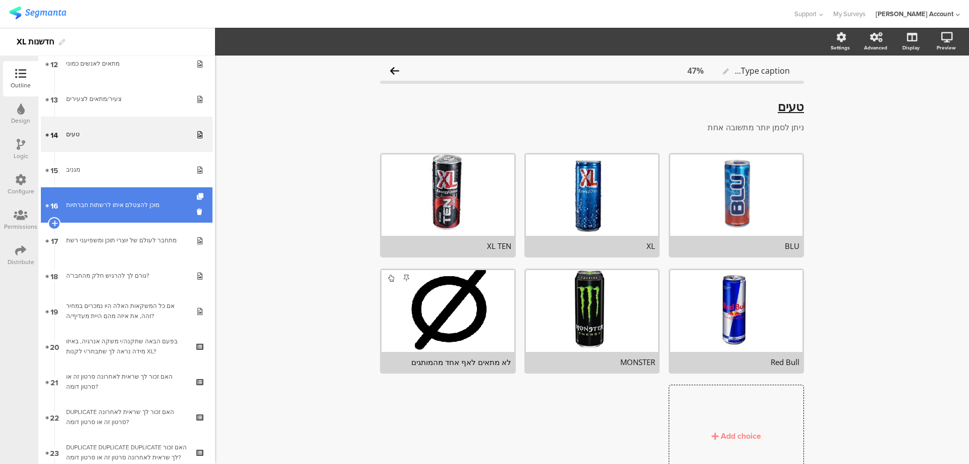
click at [170, 212] on link "16 מוכן להצטלם איתו לרשתות חברתיות" at bounding box center [127, 204] width 172 height 35
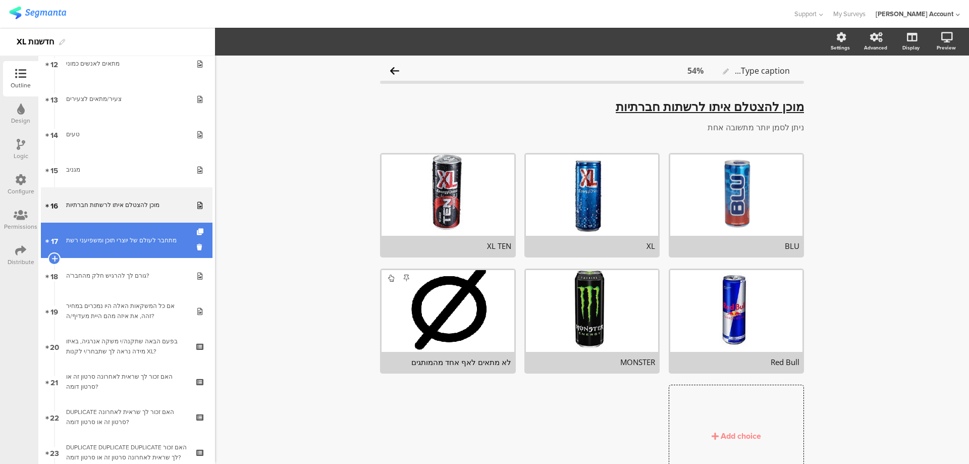
click at [170, 235] on link "17 מתחבר לעולם של יוצרי תוכן ומשפיעני רשת" at bounding box center [127, 240] width 172 height 35
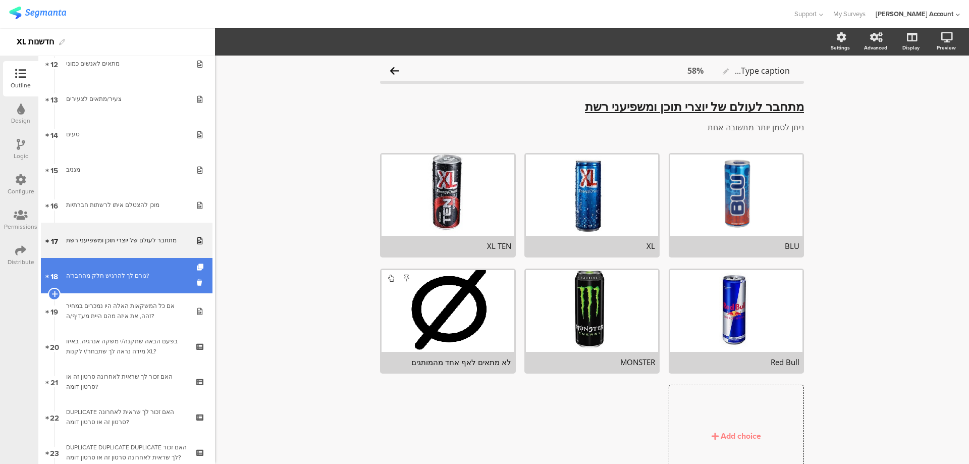
scroll to position [471, 0]
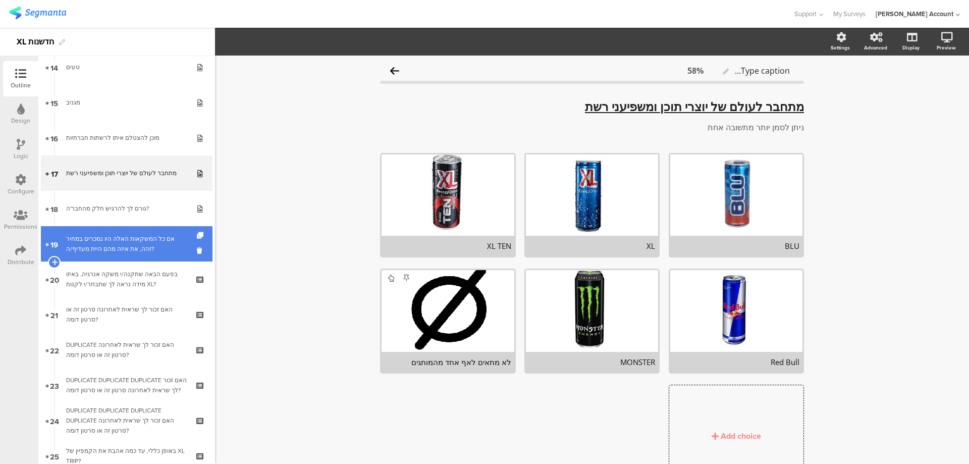
click at [175, 241] on div "אם כל המשקאות האלה היו נמכרים במחיר זהה, את איזה מהם היית מעדיף/ה?" at bounding box center [126, 244] width 121 height 20
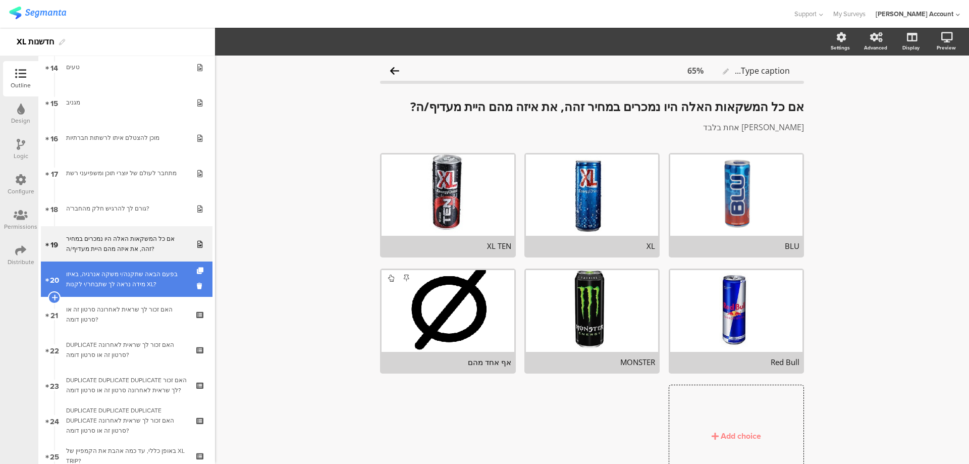
click at [175, 274] on div "בפעם הבאה שתקנה/י משקה אנרגיה, באיזו מידה נראה לך שתבחר/י לקנות XL?" at bounding box center [126, 279] width 121 height 20
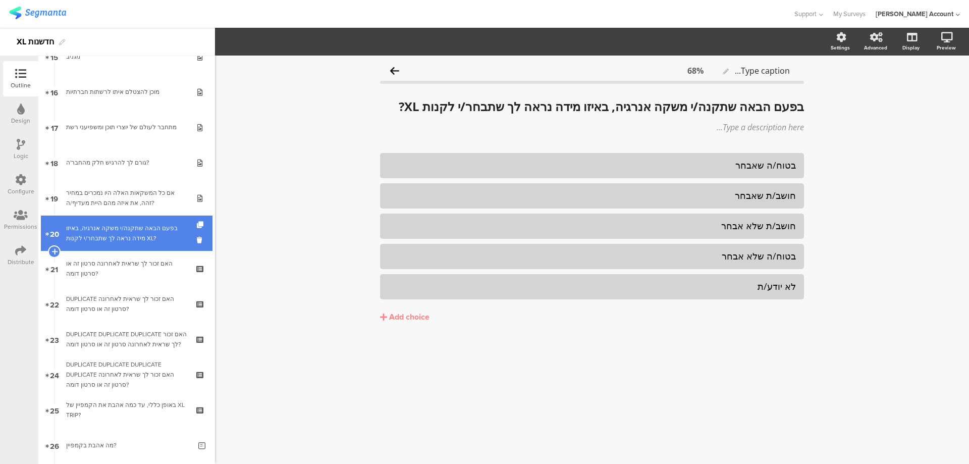
scroll to position [539, 0]
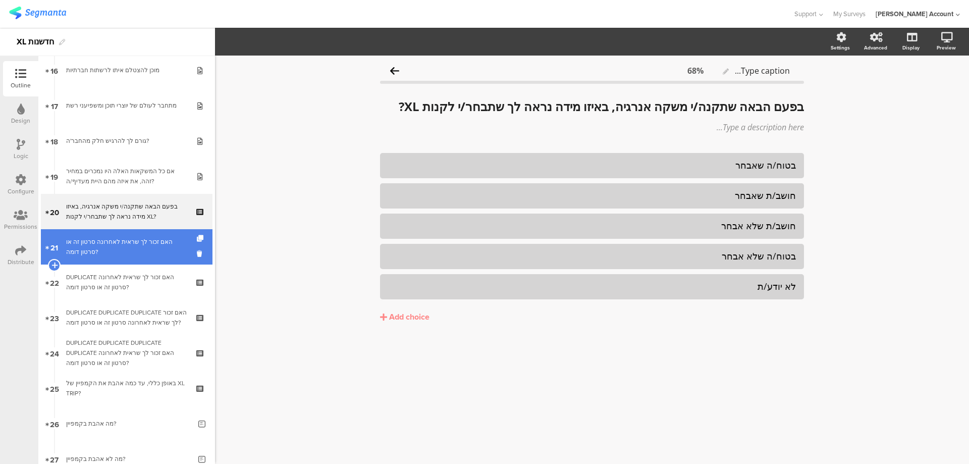
click at [176, 250] on div "האם זכור לך שראית לאחרונה סרטון זה או סרטון דומה?" at bounding box center [126, 247] width 121 height 20
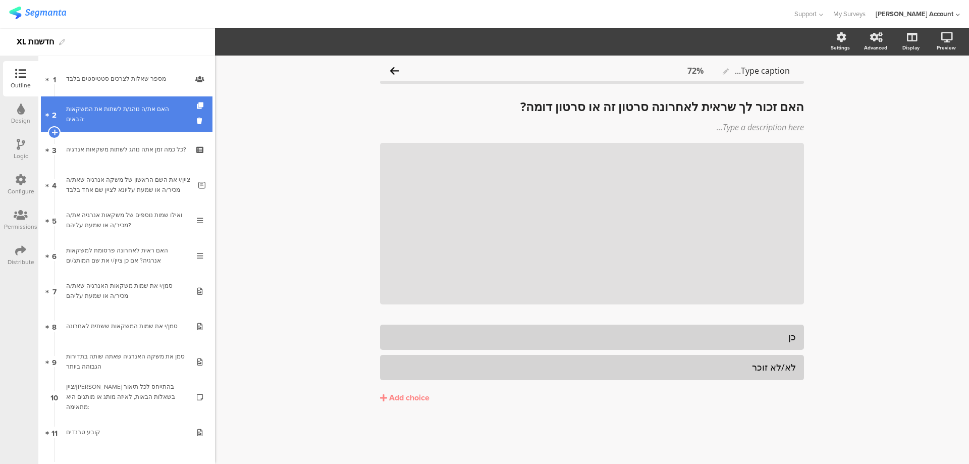
click at [149, 107] on link "2 האם את/ה נוהג/ת לשתות את המשקאות הבאים:" at bounding box center [127, 113] width 172 height 35
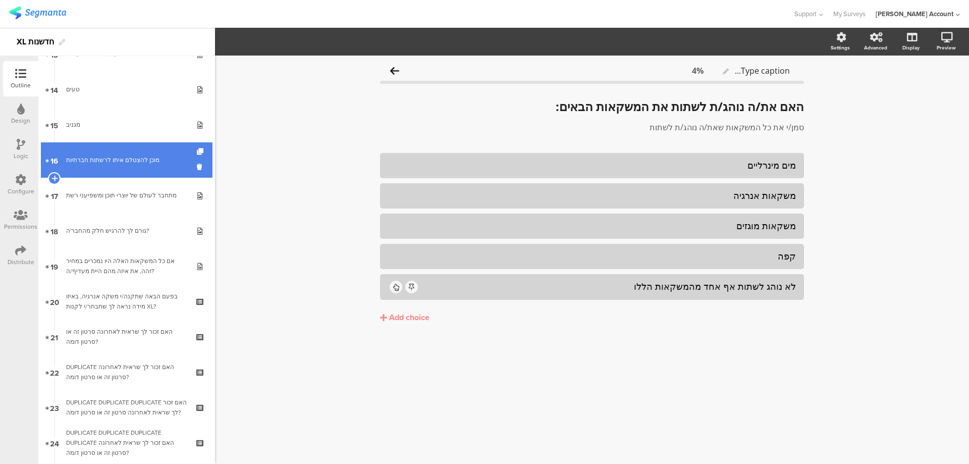
scroll to position [471, 0]
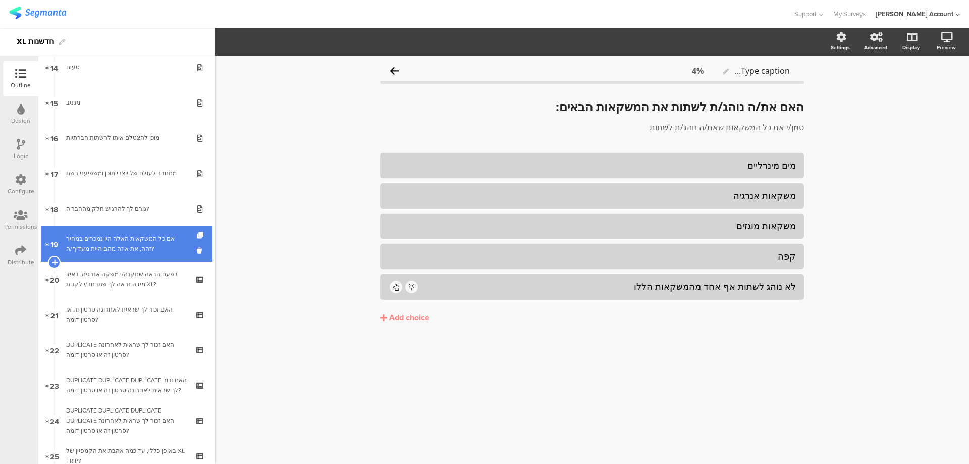
click at [144, 242] on div "אם כל המשקאות האלה היו נמכרים במחיר זהה, את איזה מהם היית מעדיף/ה?" at bounding box center [126, 244] width 121 height 20
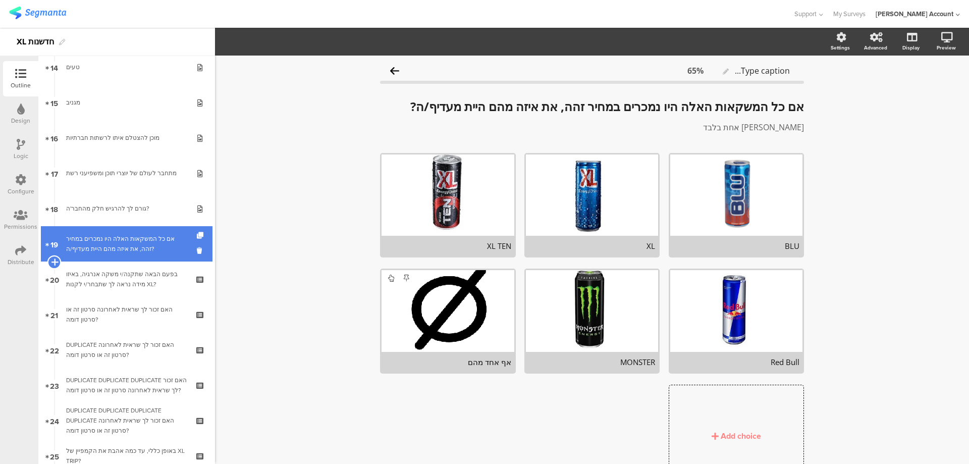
click at [51, 259] on icon at bounding box center [54, 261] width 7 height 9
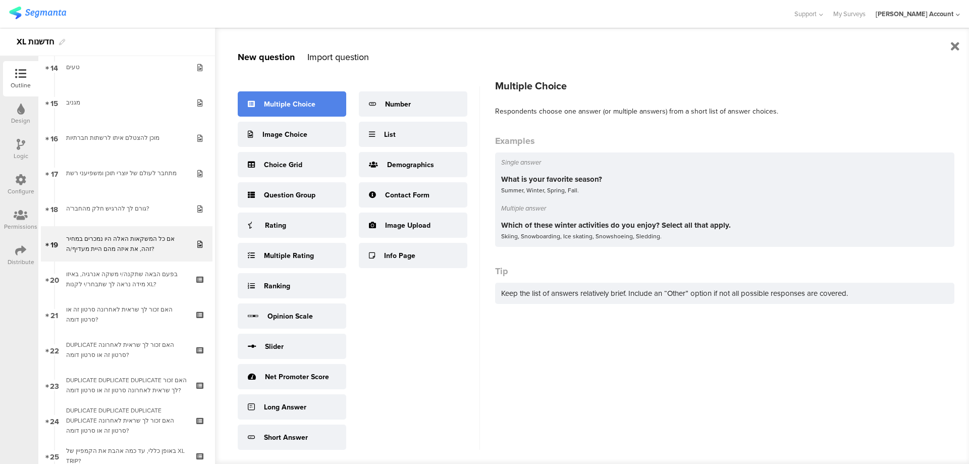
click at [301, 104] on div "Multiple Choice" at bounding box center [289, 104] width 51 height 11
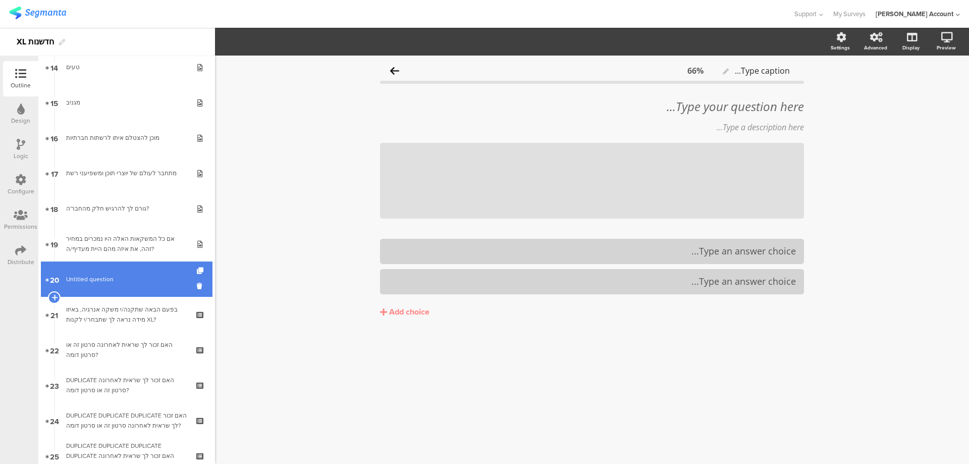
click at [189, 284] on link "20 Untitled question" at bounding box center [127, 278] width 172 height 35
click at [197, 284] on icon at bounding box center [201, 286] width 9 height 10
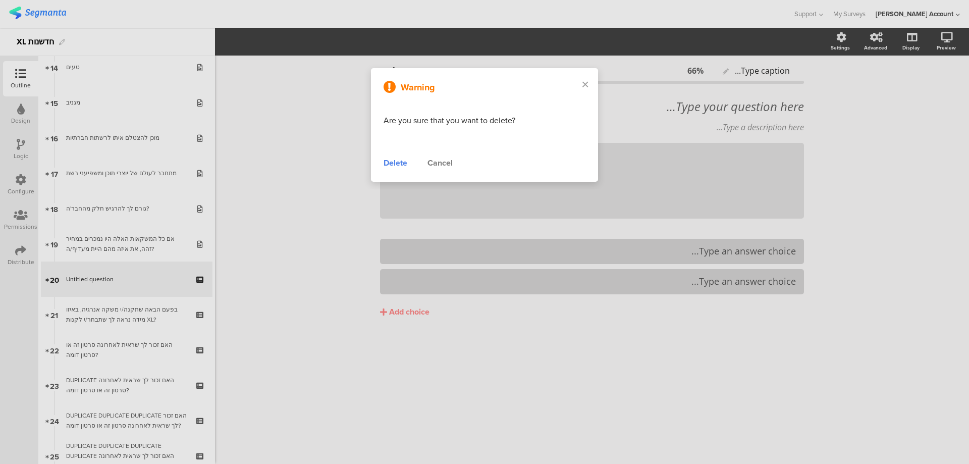
click at [396, 161] on div "Delete" at bounding box center [396, 163] width 24 height 12
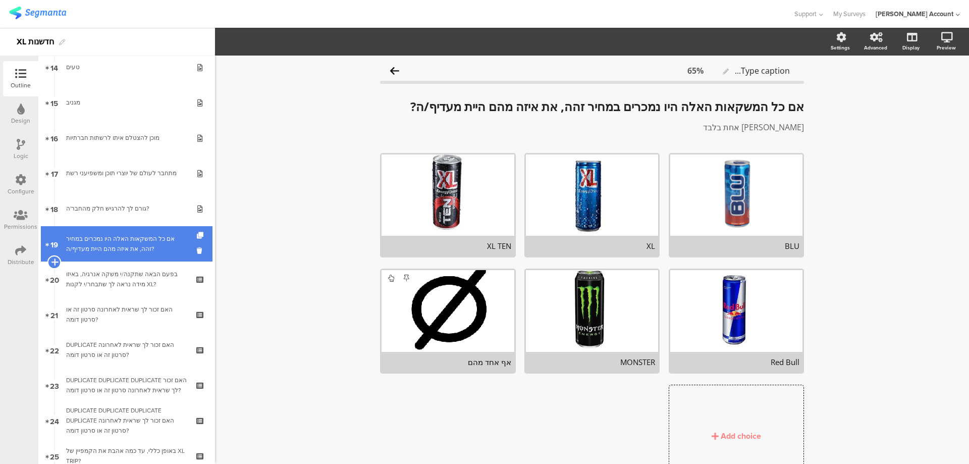
click at [56, 259] on icon at bounding box center [54, 261] width 7 height 9
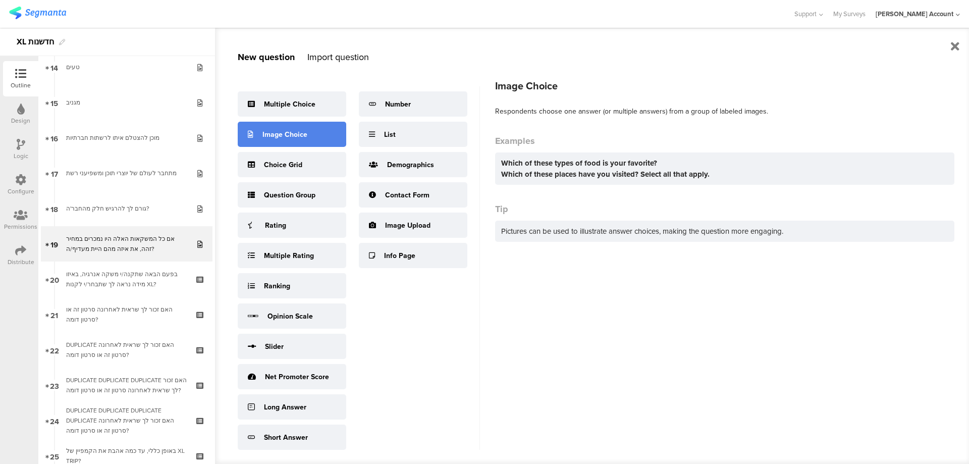
click at [303, 137] on div "Image Choice" at bounding box center [284, 134] width 45 height 11
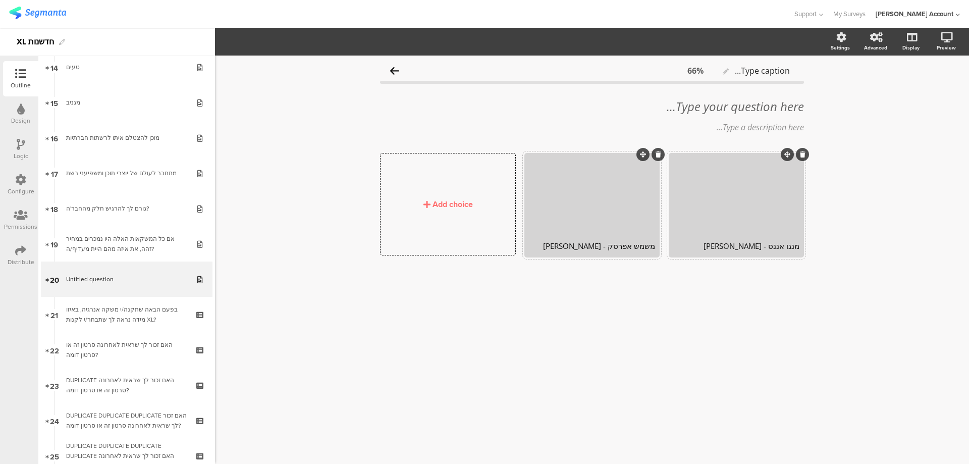
click at [460, 200] on div "Add choice" at bounding box center [453, 204] width 40 height 12
click at [477, 248] on div "Add choice" at bounding box center [448, 203] width 134 height 101
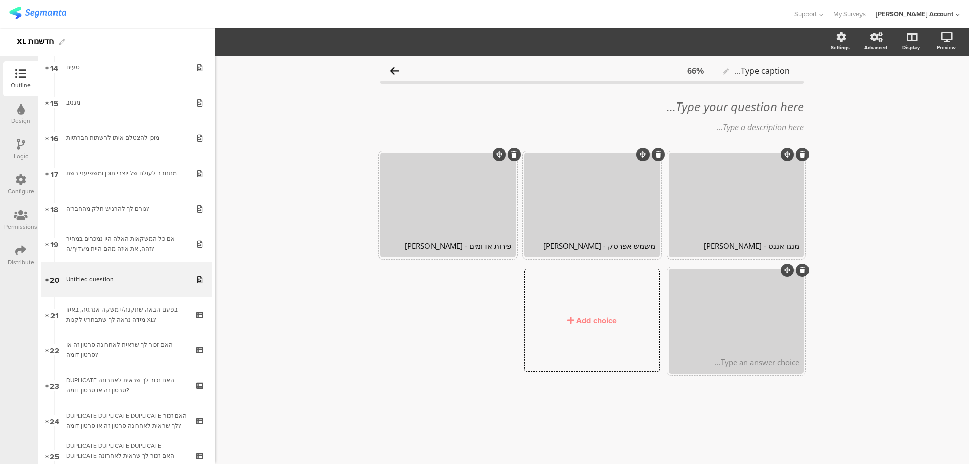
click at [761, 367] on div "Type an answer choice..." at bounding box center [736, 362] width 132 height 20
click at [597, 314] on div "Add choice" at bounding box center [596, 320] width 40 height 12
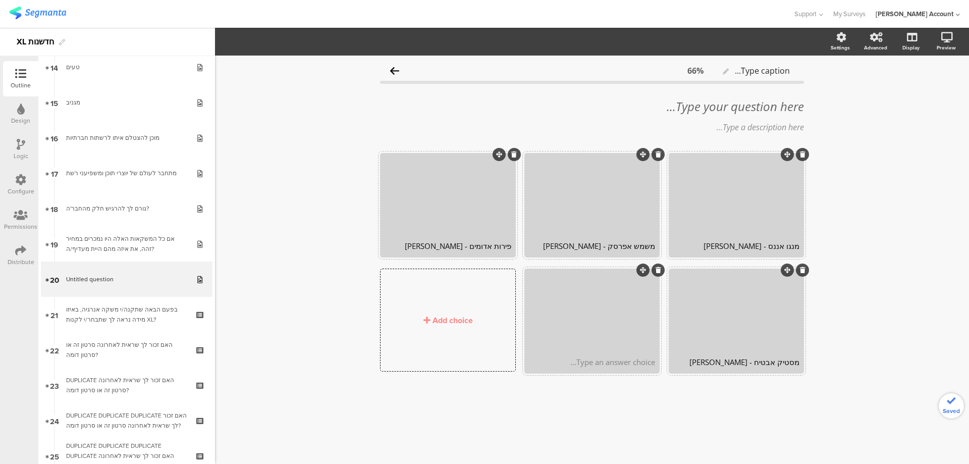
drag, startPoint x: 615, startPoint y: 348, endPoint x: 618, endPoint y: 358, distance: 10.4
click at [616, 350] on div at bounding box center [592, 310] width 132 height 81
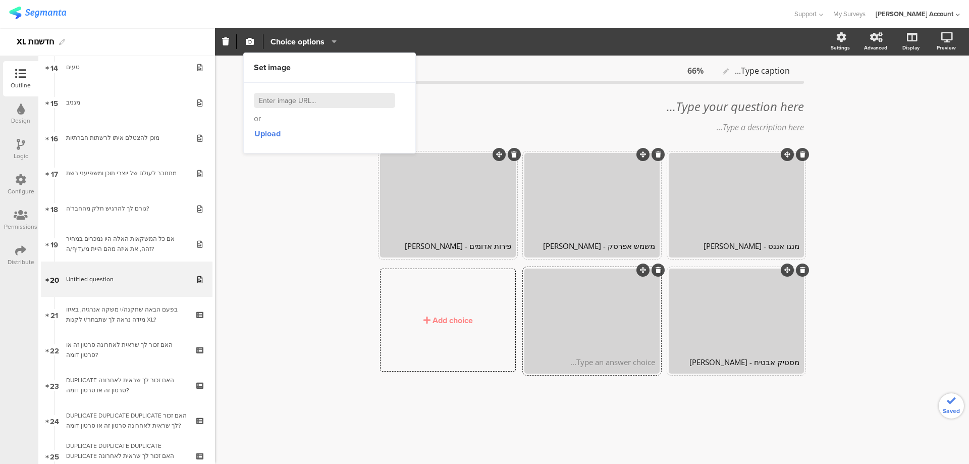
drag, startPoint x: 619, startPoint y: 359, endPoint x: 623, endPoint y: 363, distance: 5.7
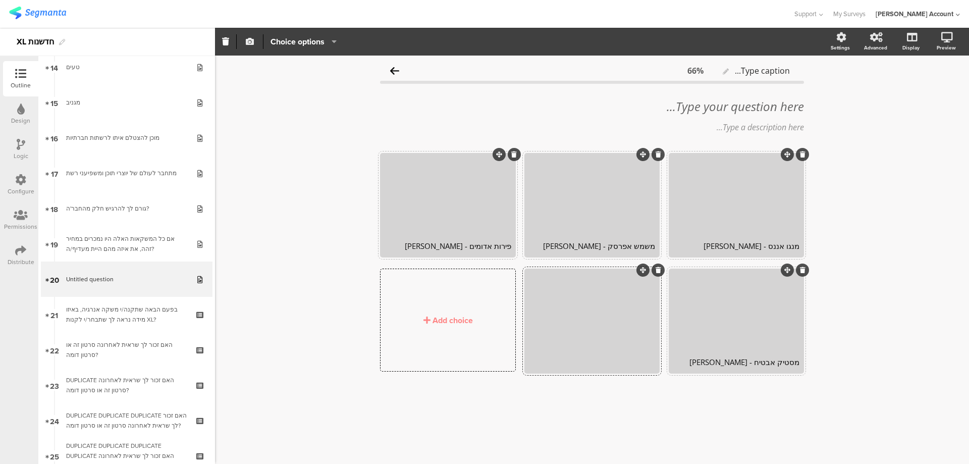
click at [253, 41] on icon "button" at bounding box center [250, 41] width 8 height 8
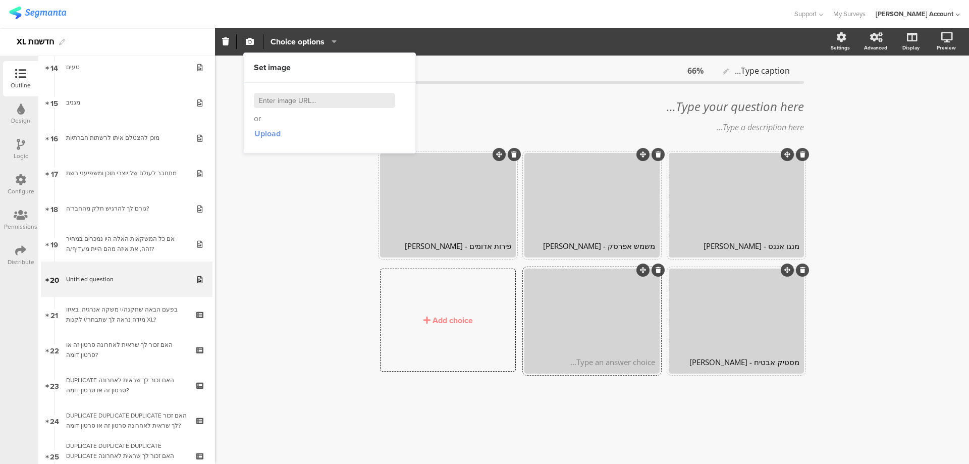
click at [265, 135] on span "Upload" at bounding box center [267, 134] width 26 height 12
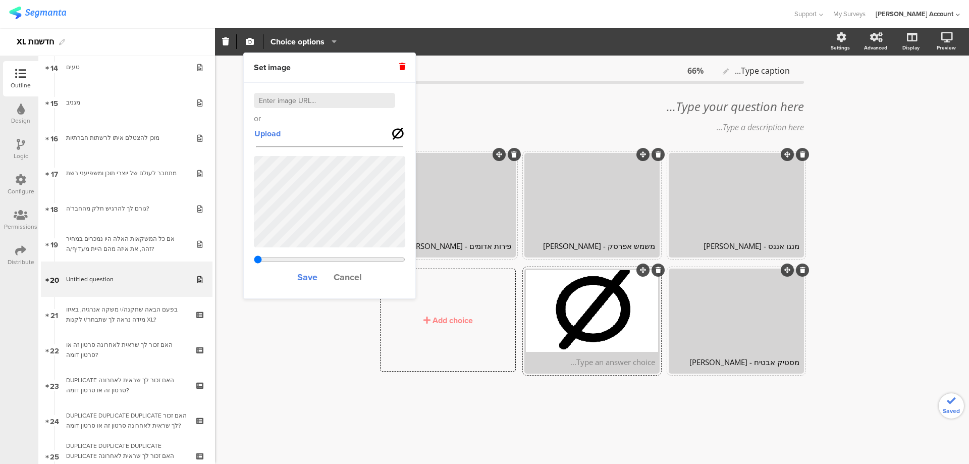
type input "1.53823076923077"
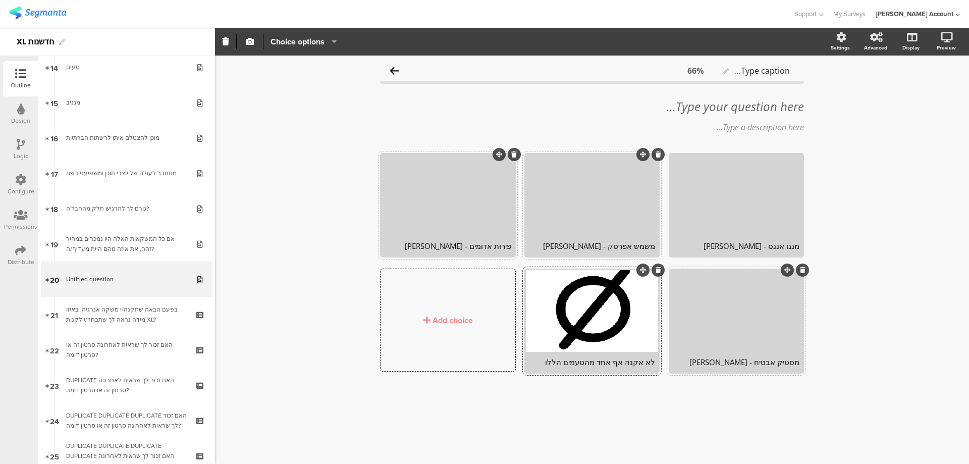
click at [745, 248] on div "מנגו אננס - [PERSON_NAME]" at bounding box center [736, 246] width 126 height 10
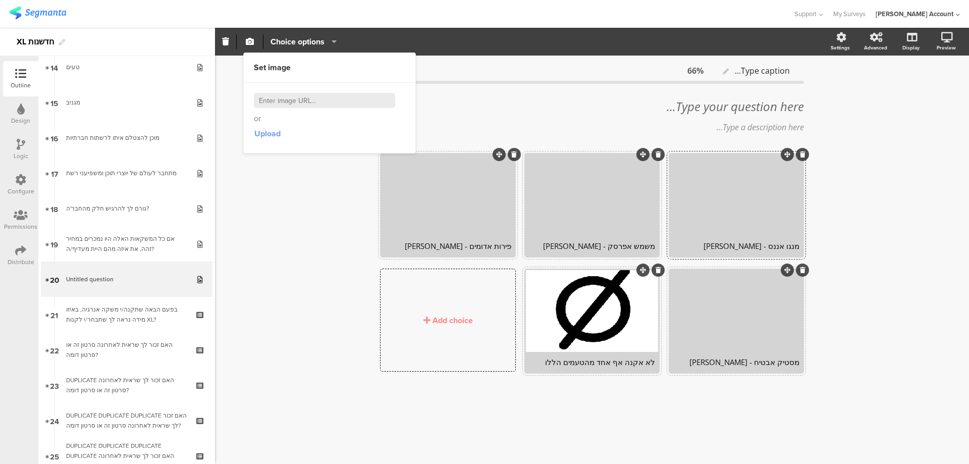
click at [274, 130] on span "Upload" at bounding box center [267, 134] width 26 height 12
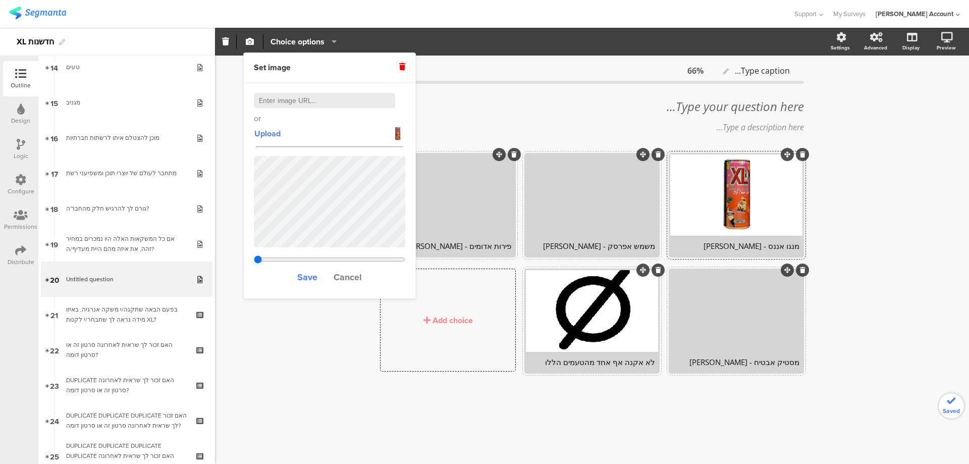
type input "0.33603840877915"
click at [306, 278] on span "Save" at bounding box center [307, 277] width 20 height 13
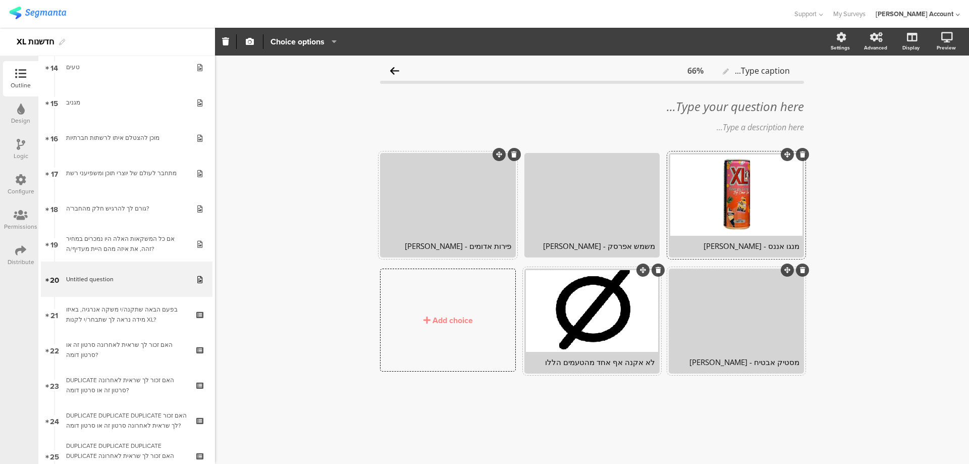
click at [602, 245] on div "משמש אפרסק - [PERSON_NAME]" at bounding box center [592, 246] width 126 height 10
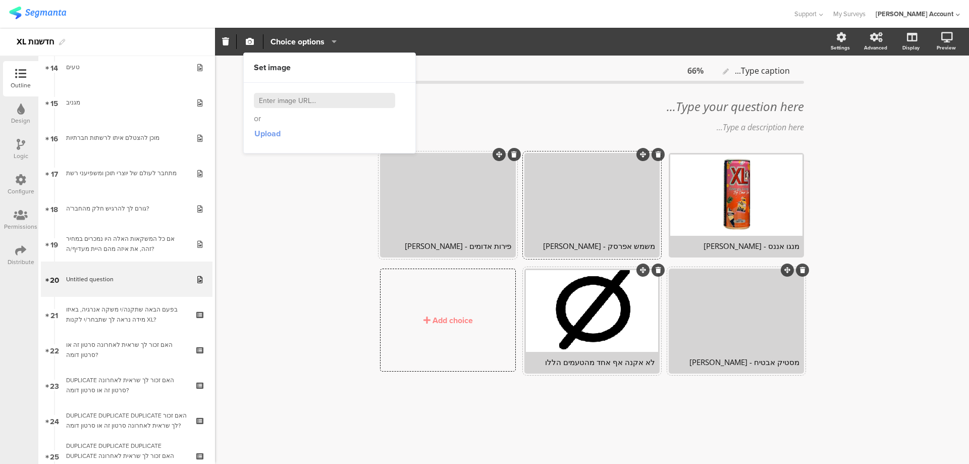
click at [265, 131] on span "Upload" at bounding box center [267, 134] width 26 height 12
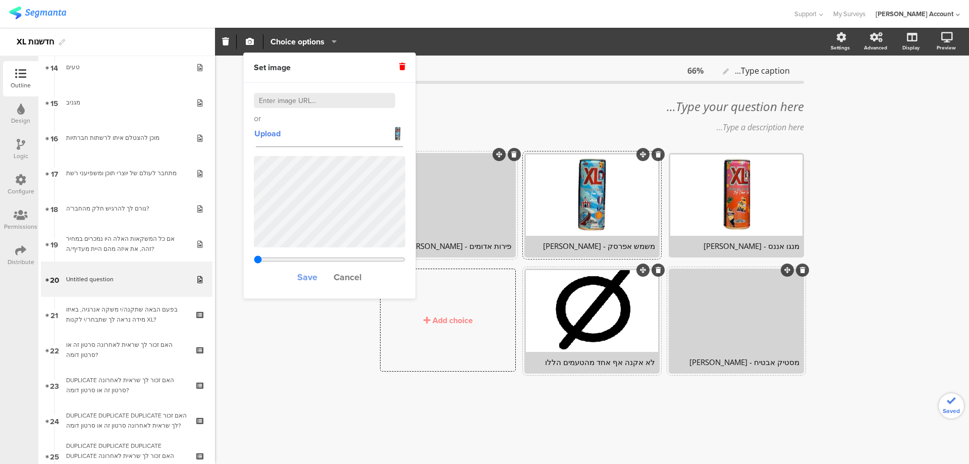
type input "0.33603840877915"
click at [308, 275] on span "Save" at bounding box center [307, 277] width 20 height 13
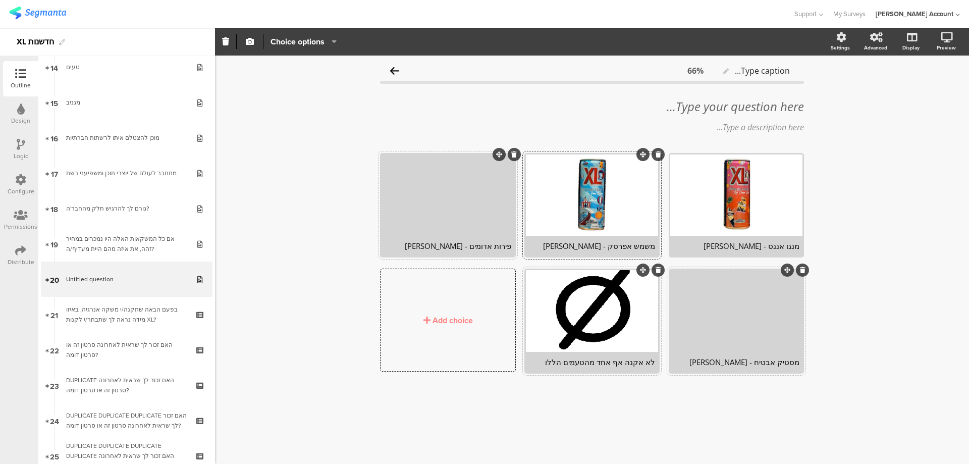
click at [472, 249] on div "פירות אדומים - [PERSON_NAME]" at bounding box center [448, 246] width 126 height 10
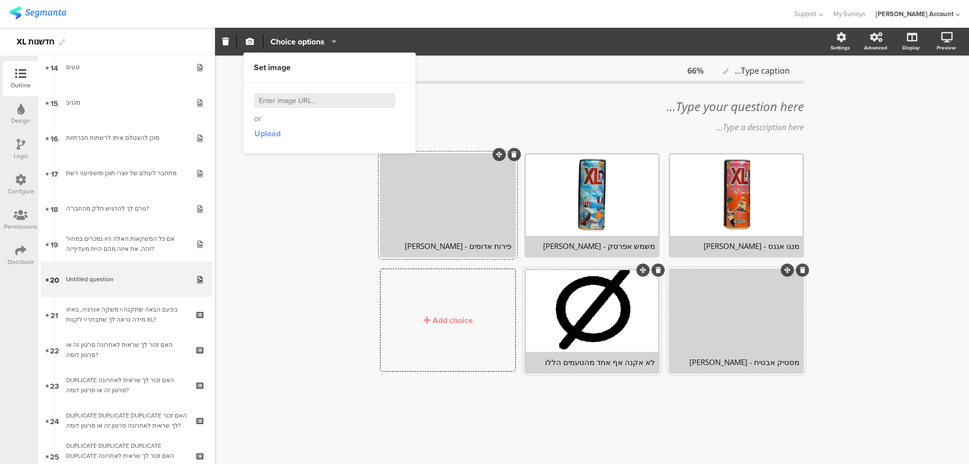
click at [268, 136] on span "Upload" at bounding box center [267, 134] width 26 height 12
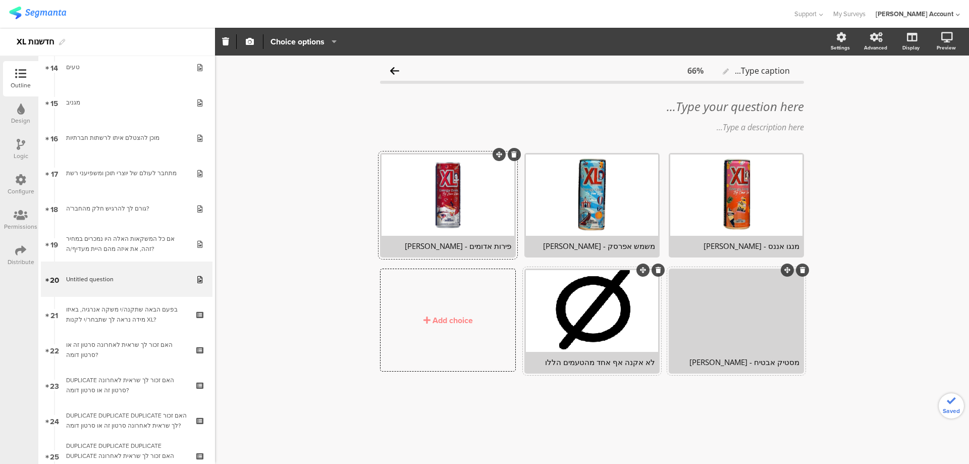
click at [765, 363] on div "מסטיק אבטיח - [PERSON_NAME]" at bounding box center [736, 362] width 126 height 10
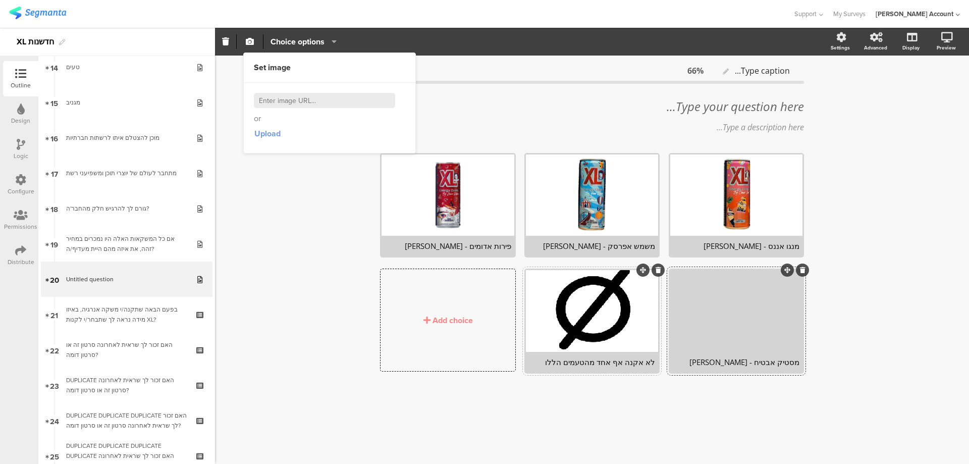
click at [273, 133] on span "Upload" at bounding box center [267, 134] width 26 height 12
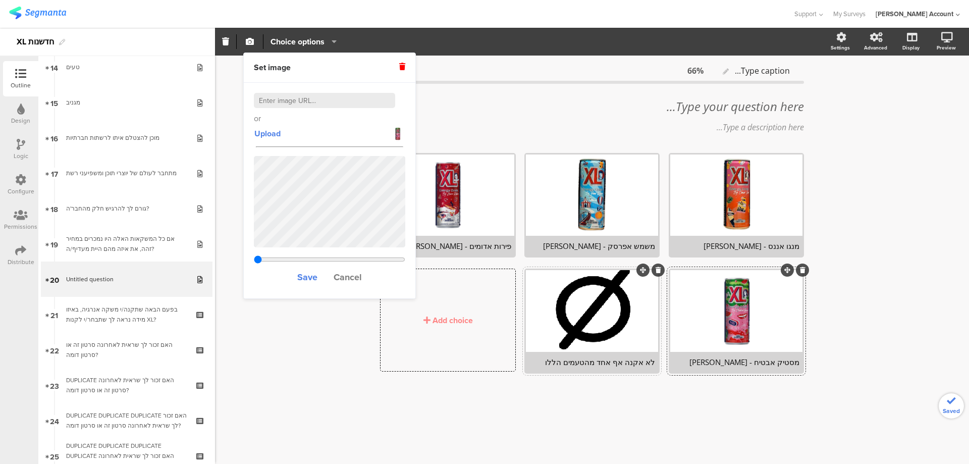
type input "0.33603840877915"
click at [304, 278] on span "Save" at bounding box center [307, 277] width 20 height 13
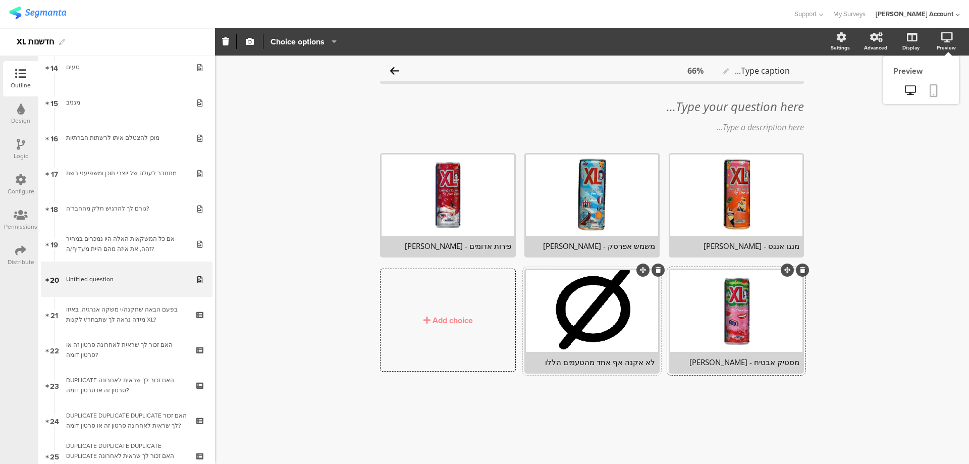
click at [937, 88] on icon at bounding box center [934, 90] width 8 height 13
click at [464, 317] on div "Add choice" at bounding box center [453, 320] width 40 height 12
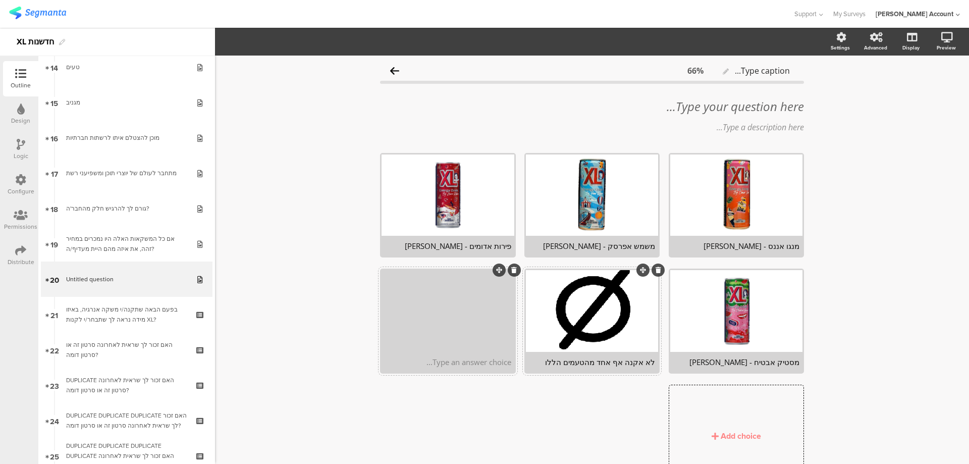
click at [459, 367] on div "Type an answer choice..." at bounding box center [448, 362] width 132 height 20
click at [473, 362] on div at bounding box center [448, 362] width 126 height 10
click at [246, 45] on div "button" at bounding box center [250, 41] width 8 height 9
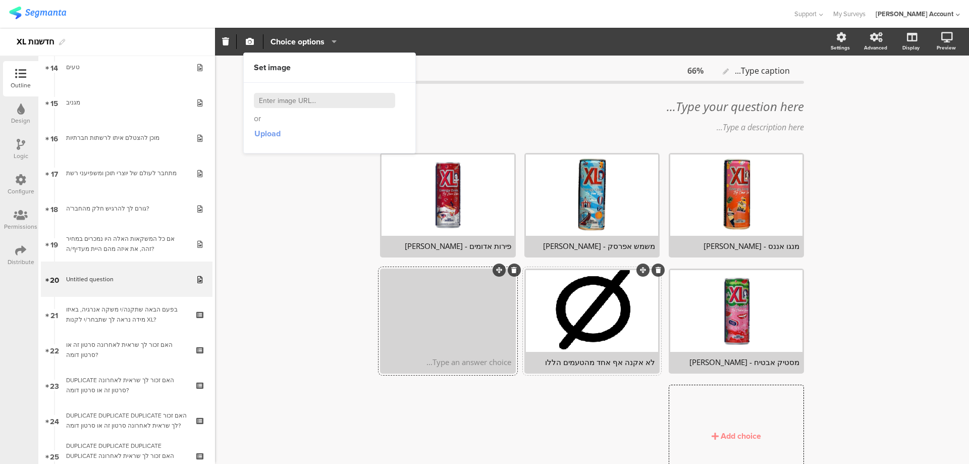
click at [273, 134] on span "Upload" at bounding box center [267, 134] width 26 height 12
click at [477, 103] on div "Type your question here..." at bounding box center [592, 106] width 429 height 20
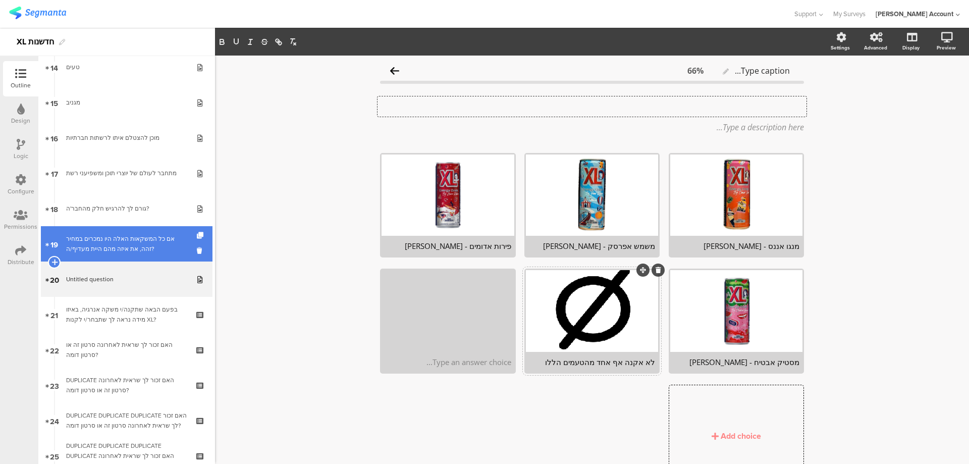
click at [178, 236] on div "אם כל המשקאות האלה היו נמכרים במחיר זהה, את איזה מהם היית מעדיף/ה?" at bounding box center [126, 244] width 121 height 20
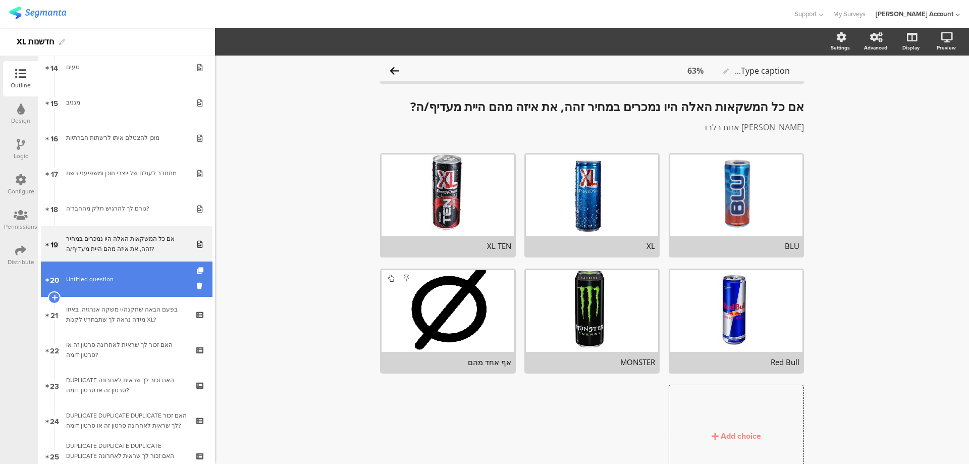
click at [139, 275] on span "Untitled question" at bounding box center [126, 279] width 121 height 10
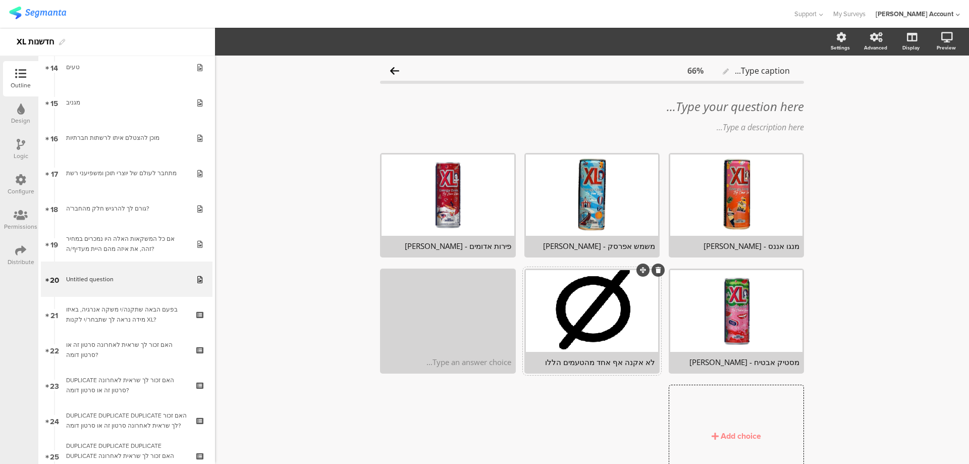
click at [577, 366] on div "לא אקנה אף אחד מהטעמים הללו" at bounding box center [592, 362] width 126 height 10
click at [656, 268] on icon at bounding box center [659, 270] width 6 height 6
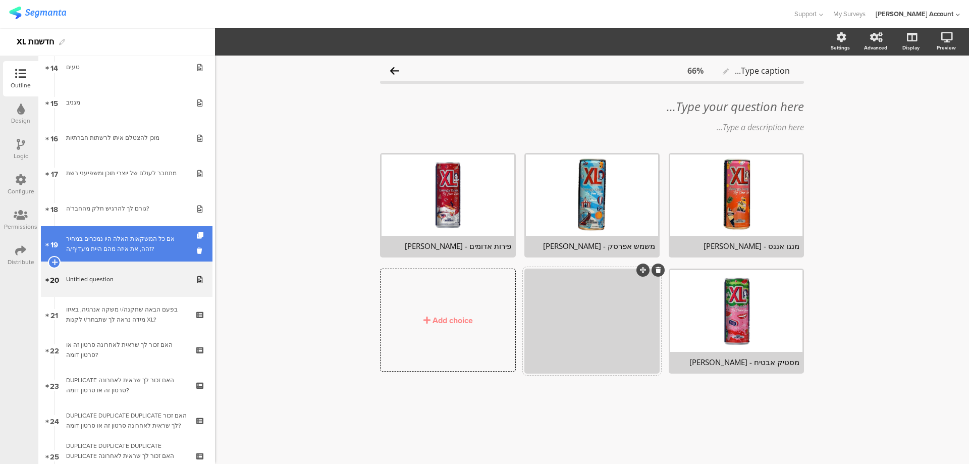
click at [113, 241] on div "אם כל המשקאות האלה היו נמכרים במחיר זהה, את איזה מהם היית מעדיף/ה?" at bounding box center [126, 244] width 121 height 20
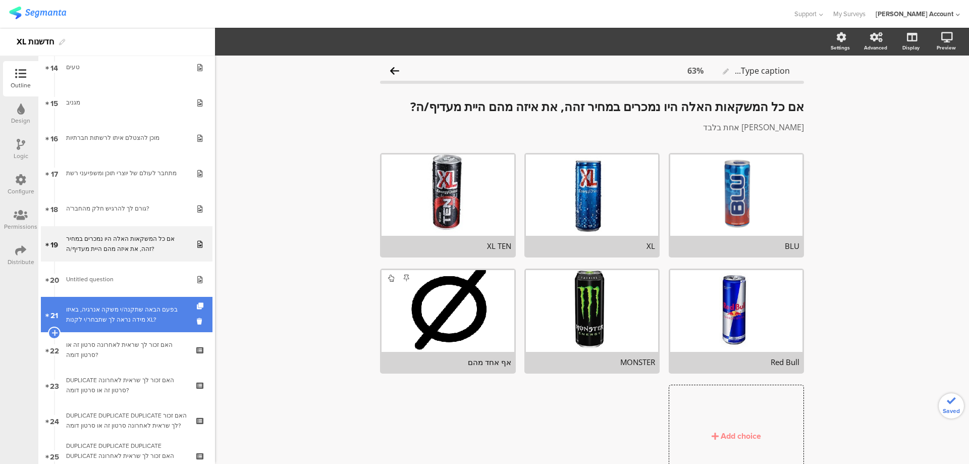
click at [127, 317] on div "בפעם הבאה שתקנה/י משקה אנרגיה, באיזו מידה נראה לך שתבחר/י לקנות XL?" at bounding box center [126, 314] width 121 height 20
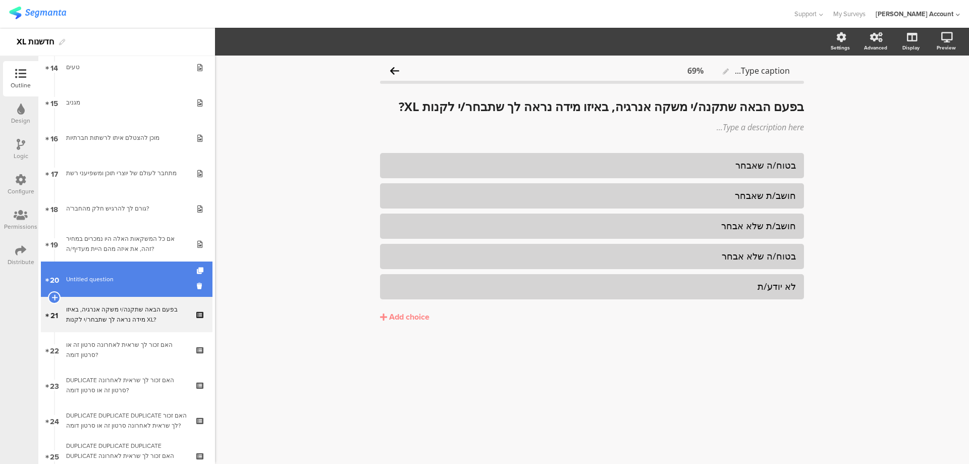
click at [143, 278] on span "Untitled question" at bounding box center [126, 279] width 121 height 10
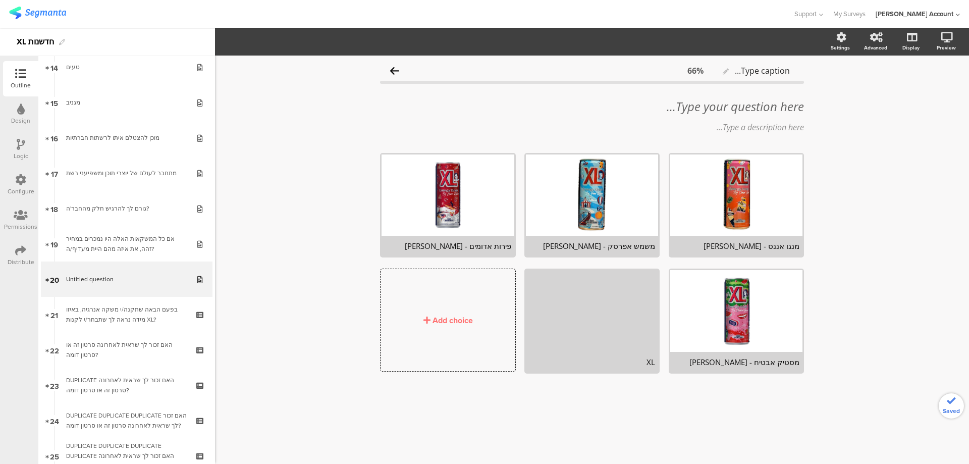
click at [445, 322] on div "Add choice" at bounding box center [453, 320] width 40 height 12
click at [454, 324] on div "Add choice" at bounding box center [453, 320] width 40 height 12
click at [459, 321] on div "Add choice" at bounding box center [453, 320] width 40 height 12
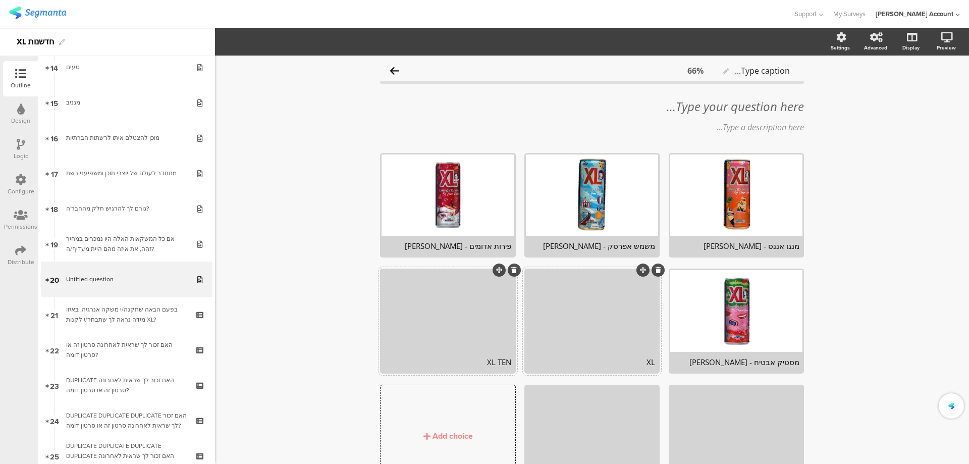
click at [583, 292] on div at bounding box center [592, 310] width 132 height 81
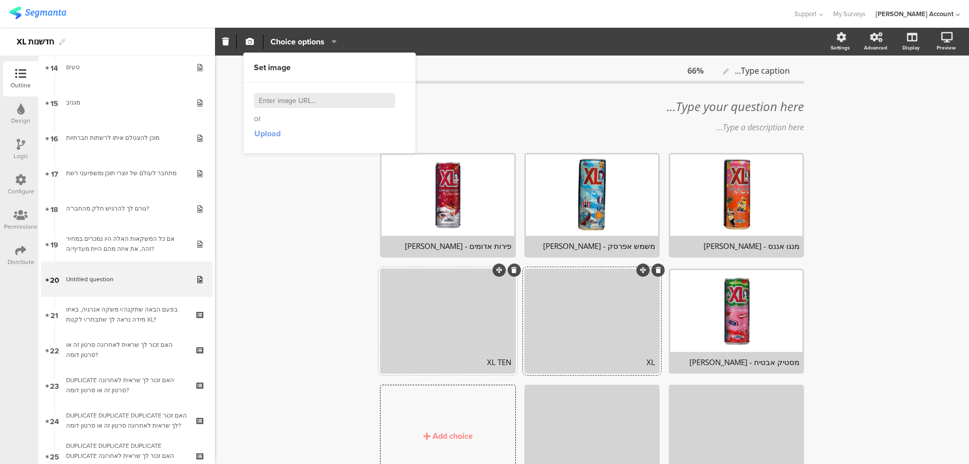
click at [263, 134] on span "Upload" at bounding box center [267, 134] width 26 height 12
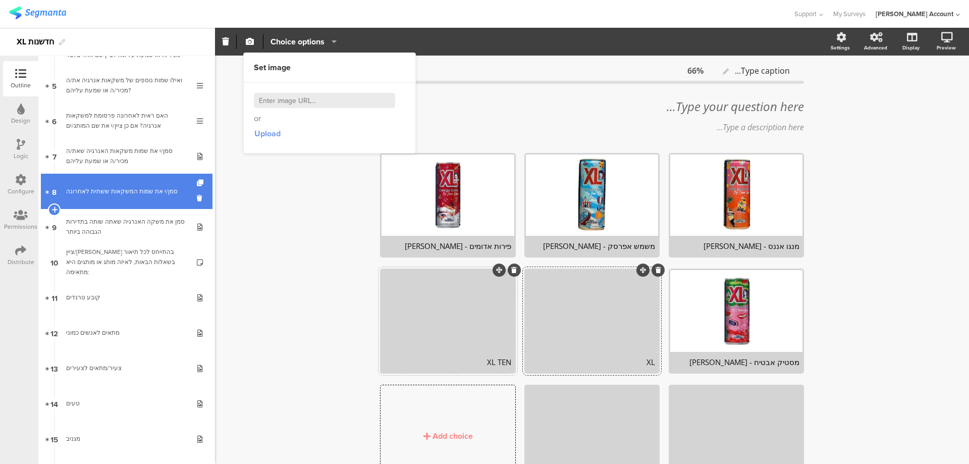
scroll to position [202, 0]
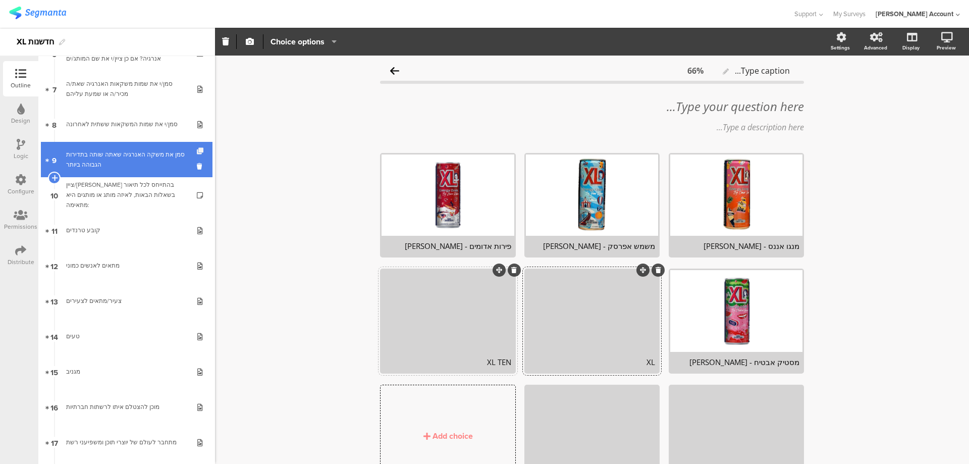
click at [197, 148] on icon at bounding box center [201, 151] width 9 height 7
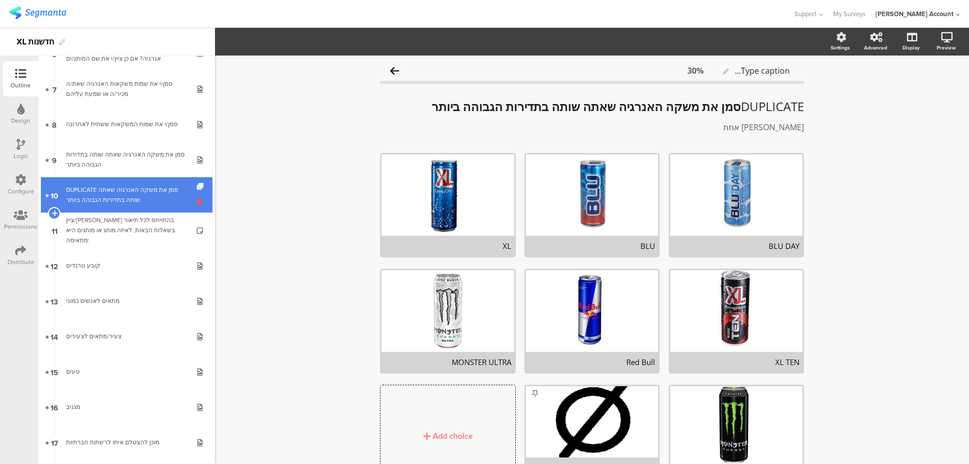
click at [197, 203] on icon at bounding box center [201, 202] width 9 height 10
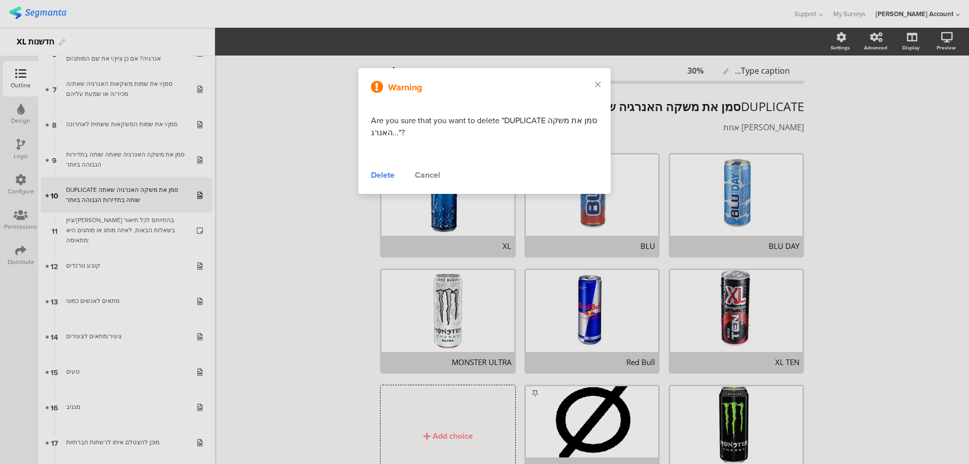
click at [388, 175] on div "Delete" at bounding box center [383, 175] width 24 height 12
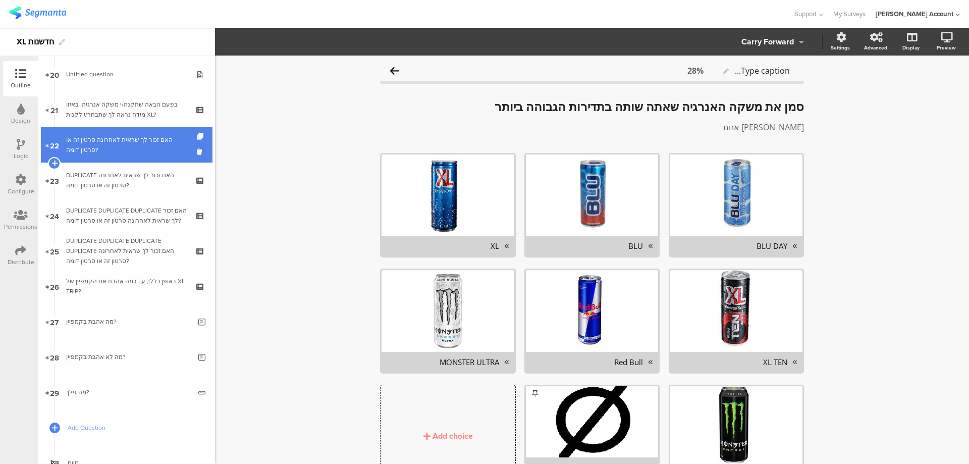
scroll to position [606, 0]
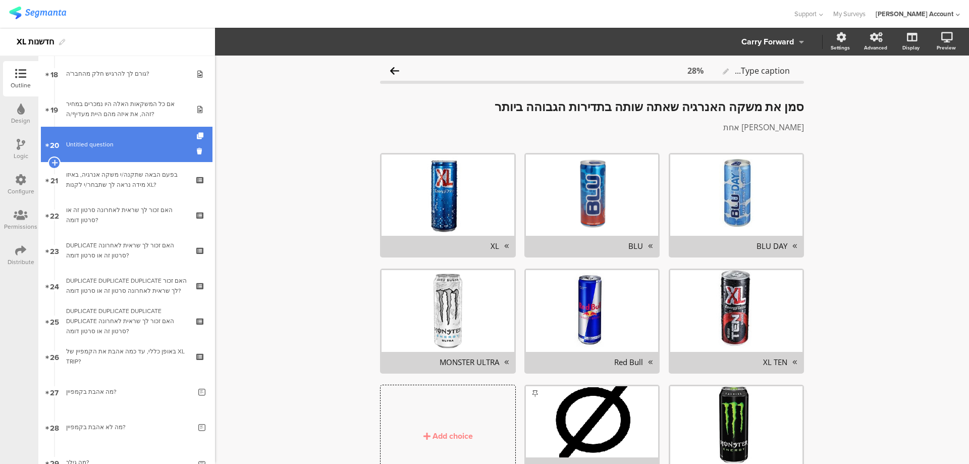
click at [140, 137] on link "20 Untitled question" at bounding box center [127, 144] width 172 height 35
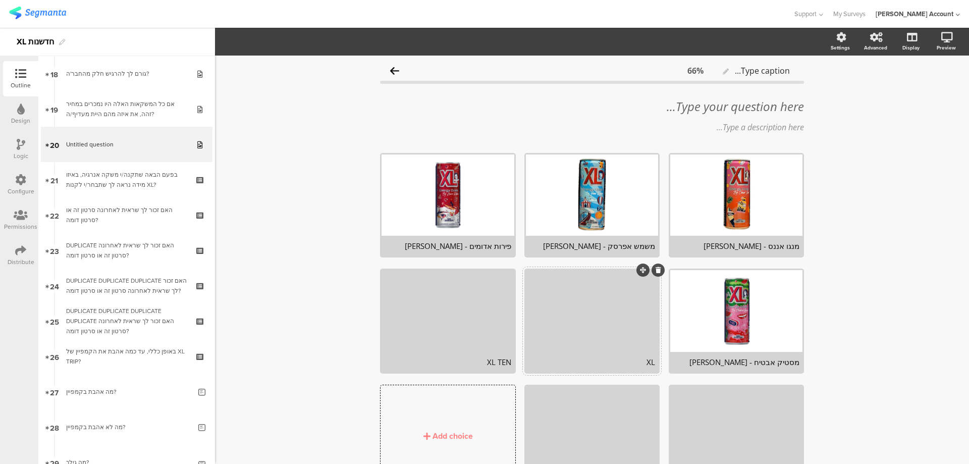
click at [583, 314] on div at bounding box center [592, 310] width 132 height 81
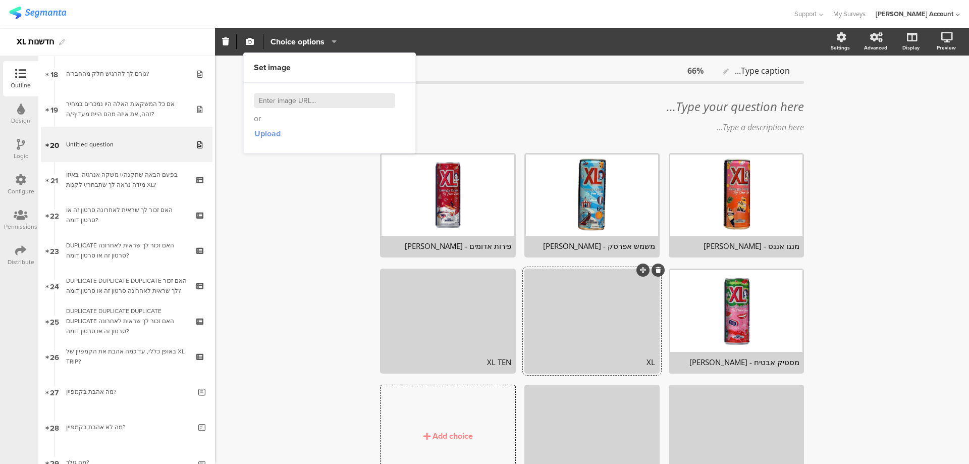
click at [262, 130] on span "Upload" at bounding box center [267, 134] width 26 height 12
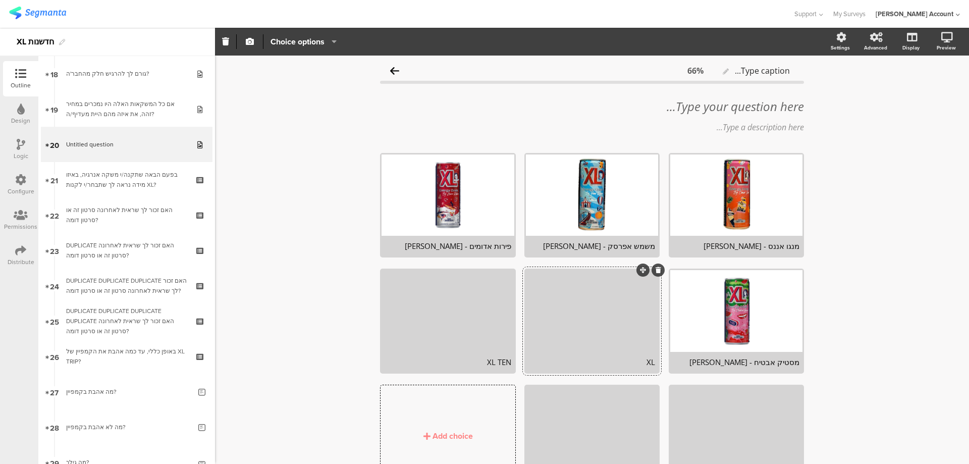
click at [247, 216] on div "Type caption... 66% Type your question here... Type a description here..." at bounding box center [592, 294] width 754 height 477
click at [619, 310] on div at bounding box center [592, 310] width 132 height 81
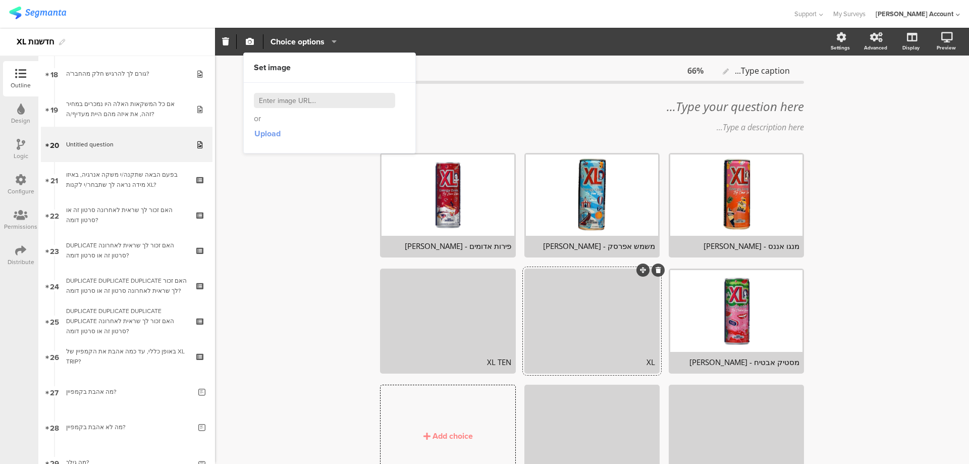
click at [267, 131] on span "Upload" at bounding box center [267, 134] width 26 height 12
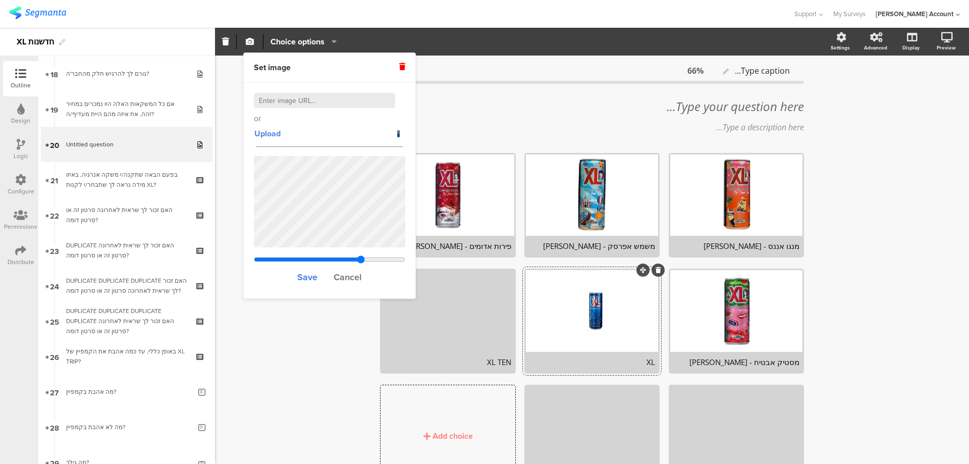
drag, startPoint x: 306, startPoint y: 257, endPoint x: 361, endPoint y: 256, distance: 55.0
type input "0.795057613168724"
click at [361, 256] on input "range" at bounding box center [329, 259] width 151 height 8
click at [306, 278] on span "Save" at bounding box center [307, 277] width 20 height 13
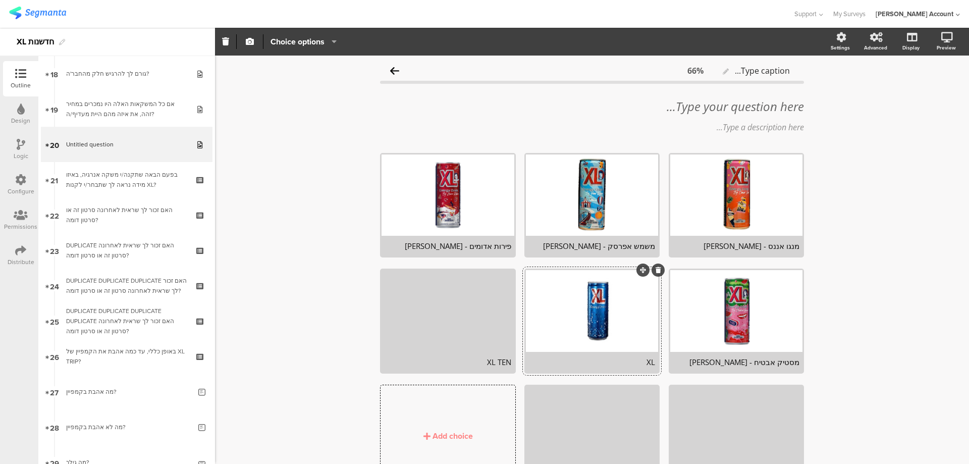
click at [549, 305] on div at bounding box center [592, 310] width 132 height 81
click at [253, 39] on icon "button" at bounding box center [250, 41] width 8 height 8
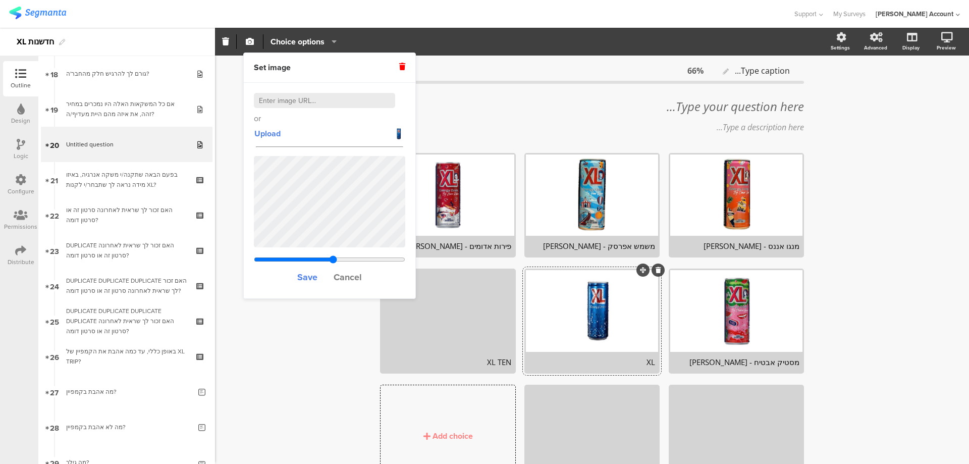
drag, startPoint x: 306, startPoint y: 257, endPoint x: 333, endPoint y: 259, distance: 27.3
type input "1.29033005934111"
click at [333, 259] on input "range" at bounding box center [329, 259] width 151 height 8
click at [301, 279] on span "Save" at bounding box center [307, 277] width 20 height 13
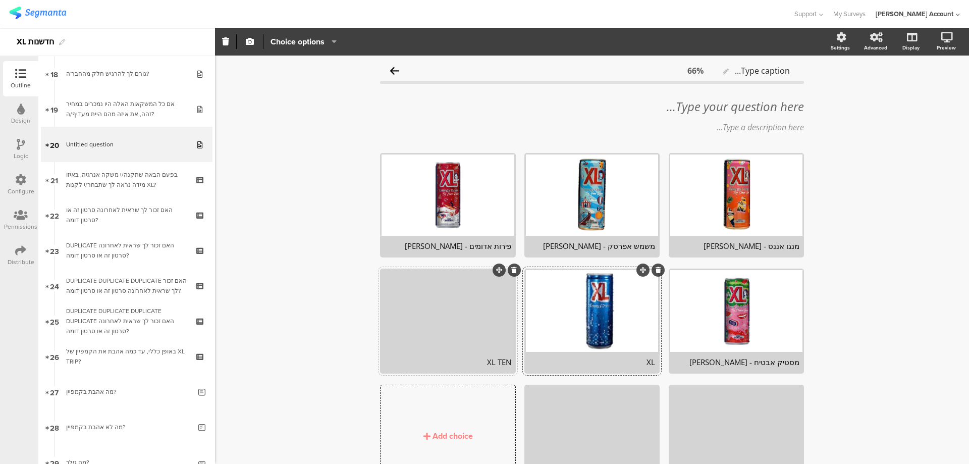
click at [471, 360] on div "XL TEN" at bounding box center [448, 362] width 126 height 10
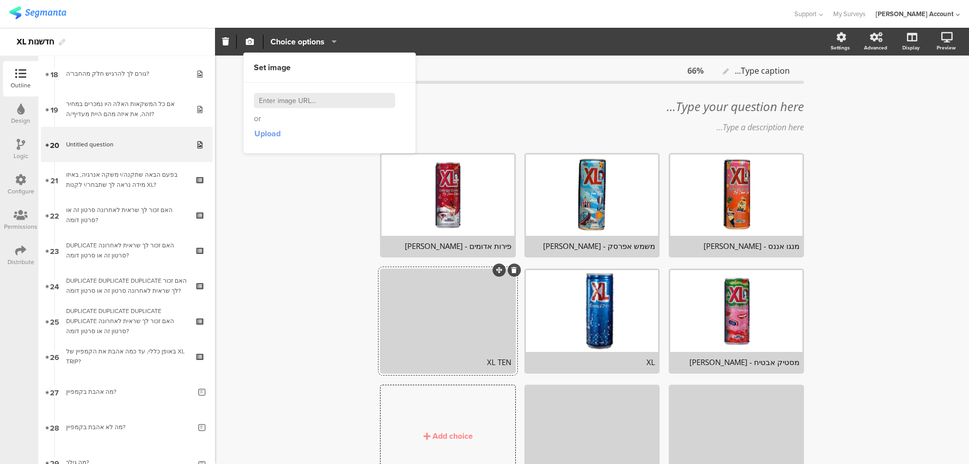
click at [271, 136] on span "Upload" at bounding box center [267, 134] width 26 height 12
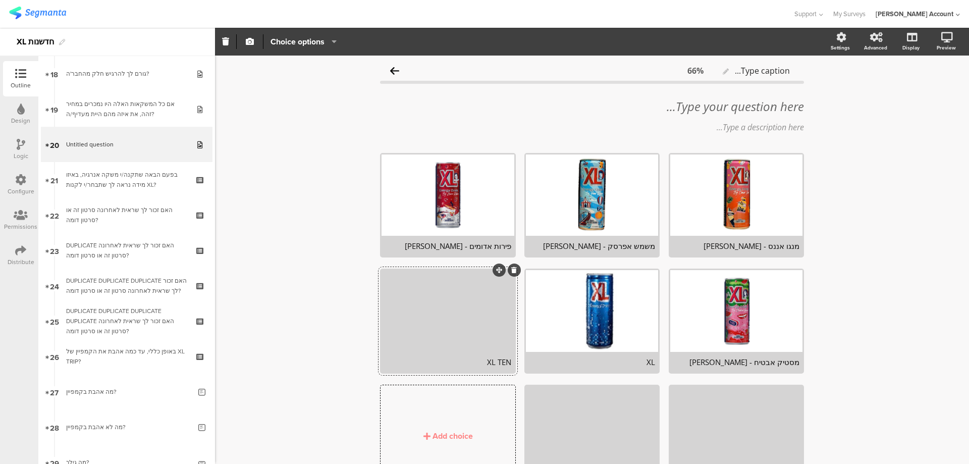
click at [359, 348] on div "Type caption... 66% Type your question here... Type a description here..." at bounding box center [592, 294] width 754 height 477
click at [455, 347] on div at bounding box center [448, 310] width 132 height 81
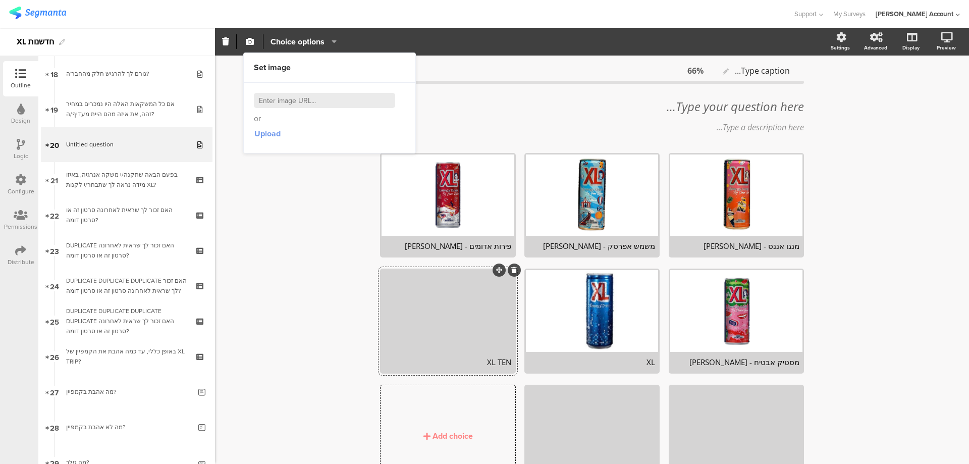
click at [273, 134] on span "Upload" at bounding box center [267, 134] width 26 height 12
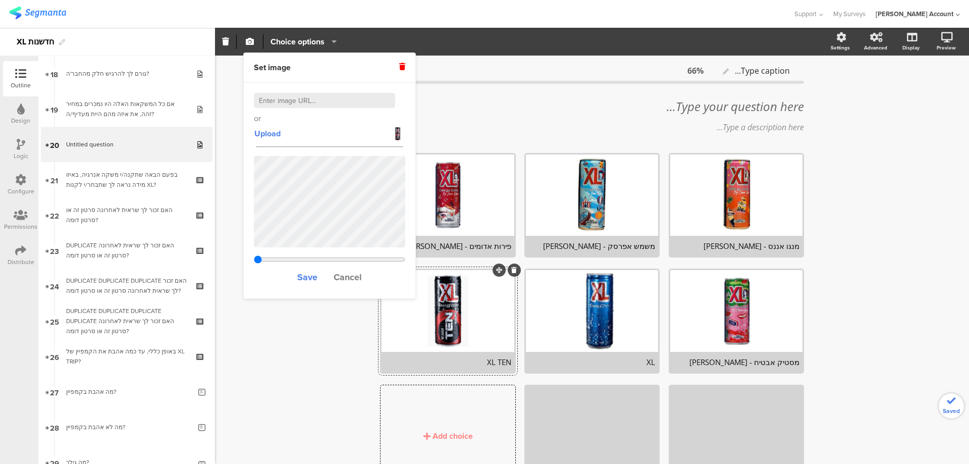
type input "0.33603840877915"
click at [306, 275] on span "Save" at bounding box center [307, 277] width 20 height 13
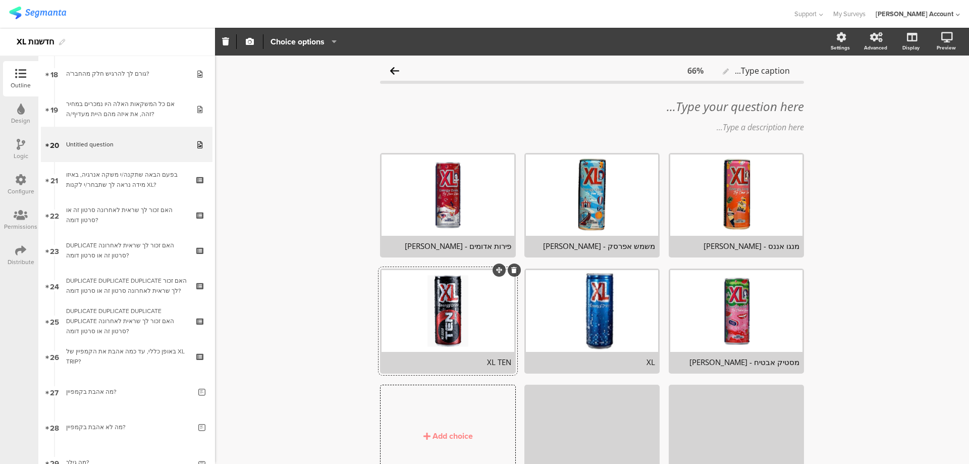
click at [287, 284] on div "Type caption... 66% Type your question here... Type a description here..." at bounding box center [592, 294] width 754 height 477
click at [905, 92] on icon at bounding box center [910, 90] width 11 height 10
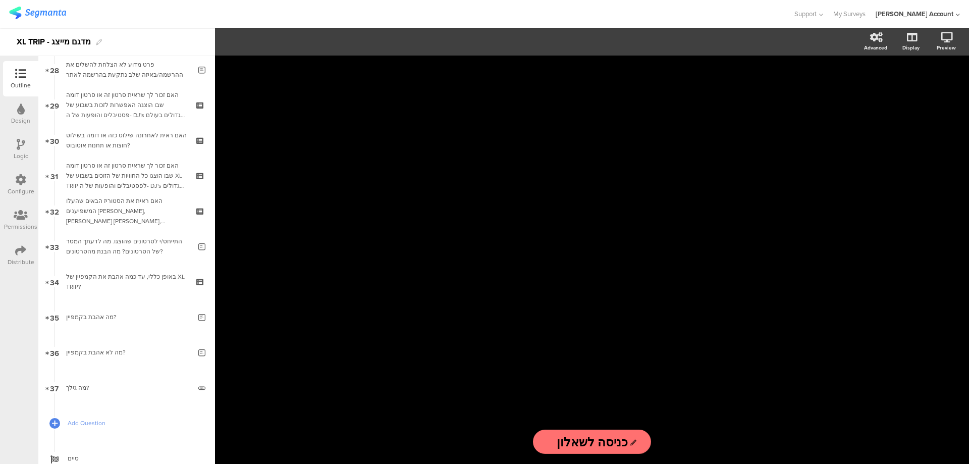
scroll to position [1069, 0]
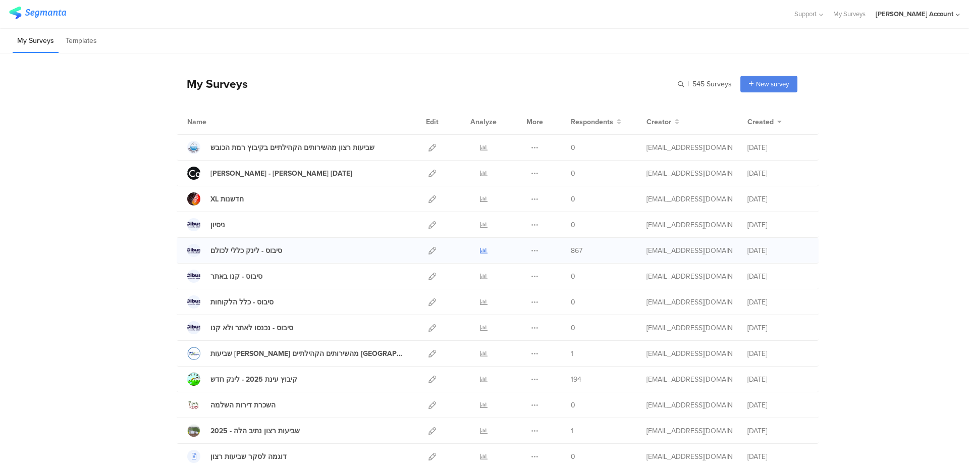
click at [482, 249] on icon at bounding box center [484, 251] width 8 height 8
click at [429, 199] on icon at bounding box center [433, 199] width 8 height 8
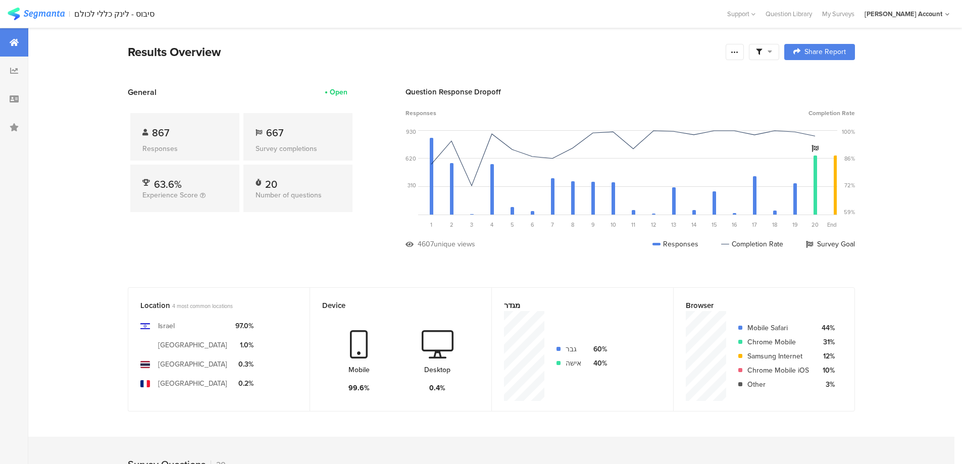
click at [764, 56] on div at bounding box center [764, 52] width 30 height 16
click at [819, 79] on span at bounding box center [815, 80] width 15 height 8
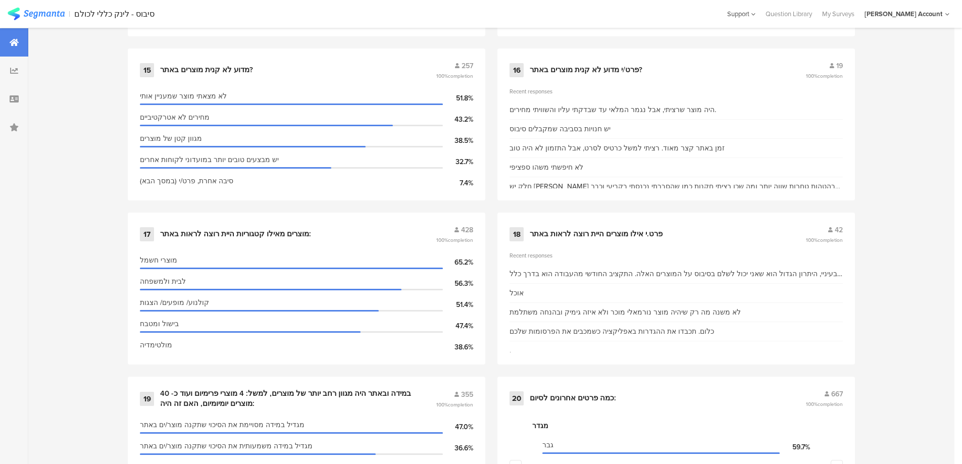
scroll to position [1405, 0]
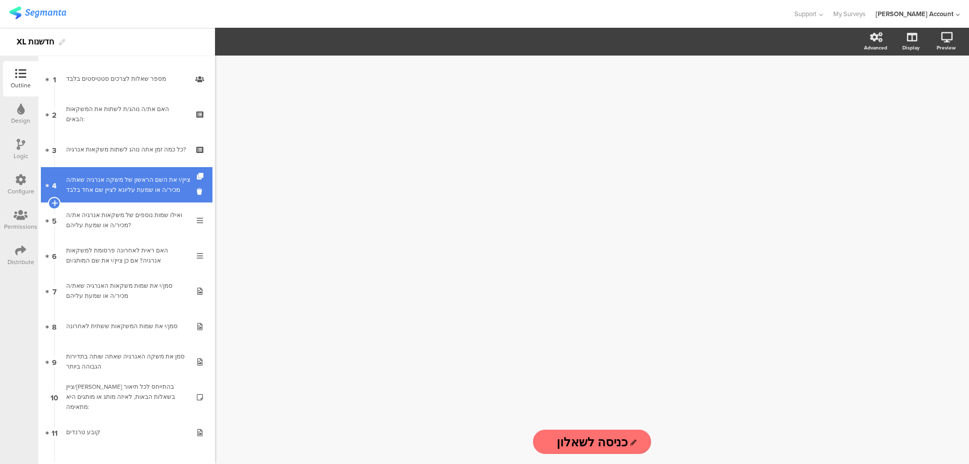
scroll to position [135, 0]
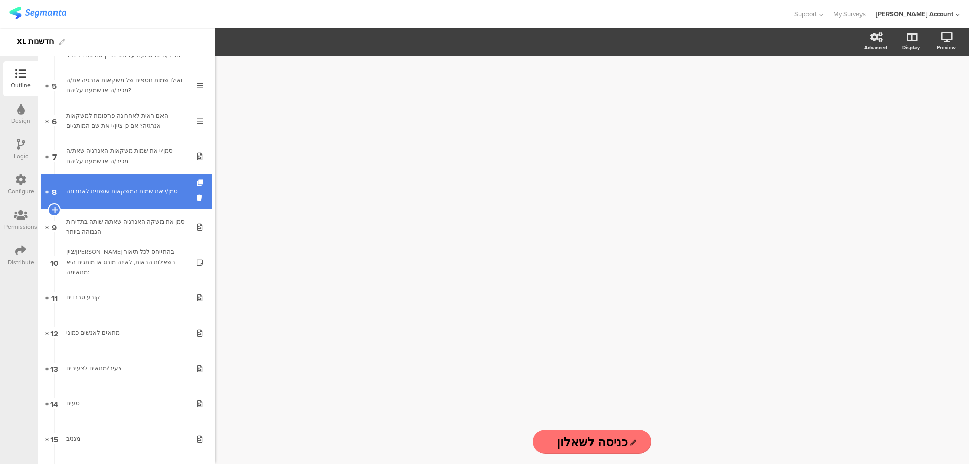
click at [168, 191] on div "סמן/י את שמות המשקאות ששתית לאחרונה" at bounding box center [126, 191] width 121 height 10
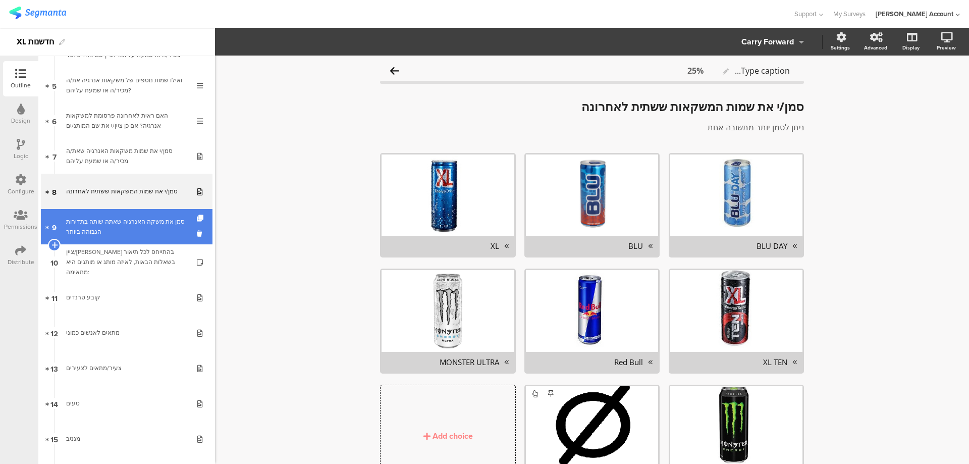
click at [164, 224] on div "סמן את משקה האנרגיה שאתה שותה בתדירות הגבוהה ביותר" at bounding box center [126, 227] width 121 height 20
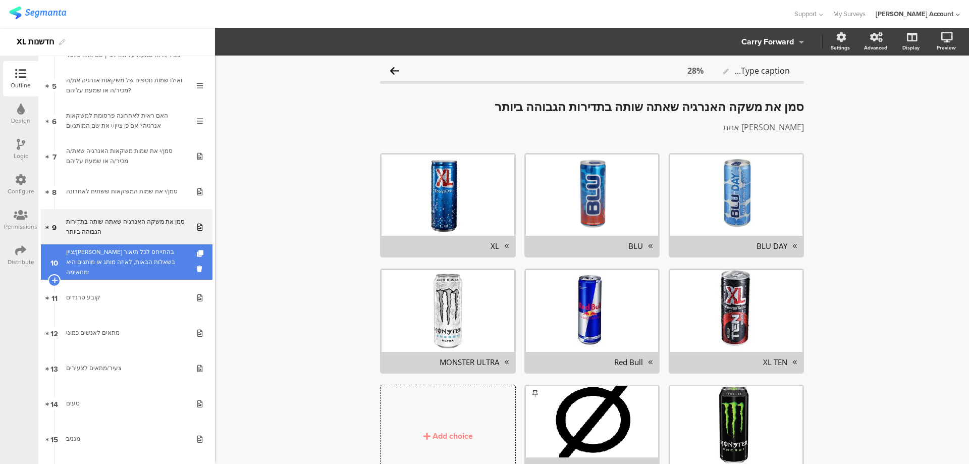
click at [164, 255] on div "ציין/[PERSON_NAME] בהתייחס לכל תיאור בשאלות הבאות, לאיזה מותג או מותגים היא מתא…" at bounding box center [126, 262] width 121 height 30
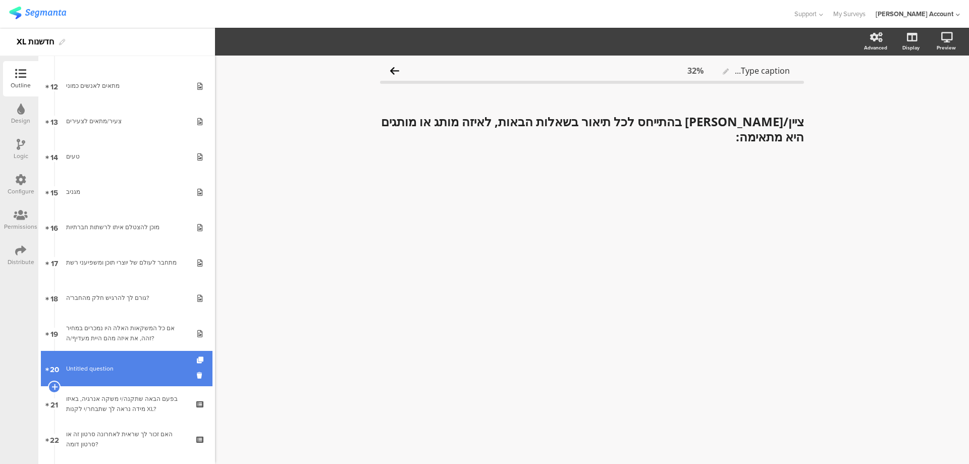
scroll to position [404, 0]
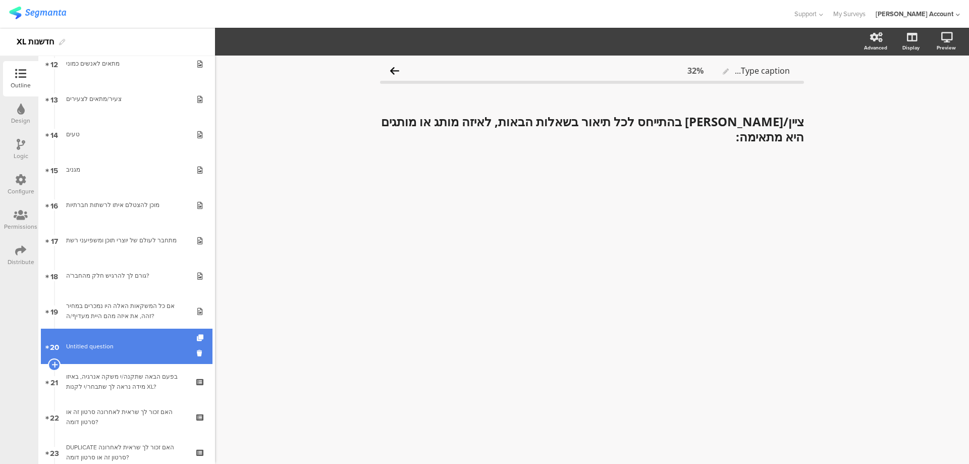
click at [126, 346] on span "Untitled question" at bounding box center [126, 346] width 121 height 10
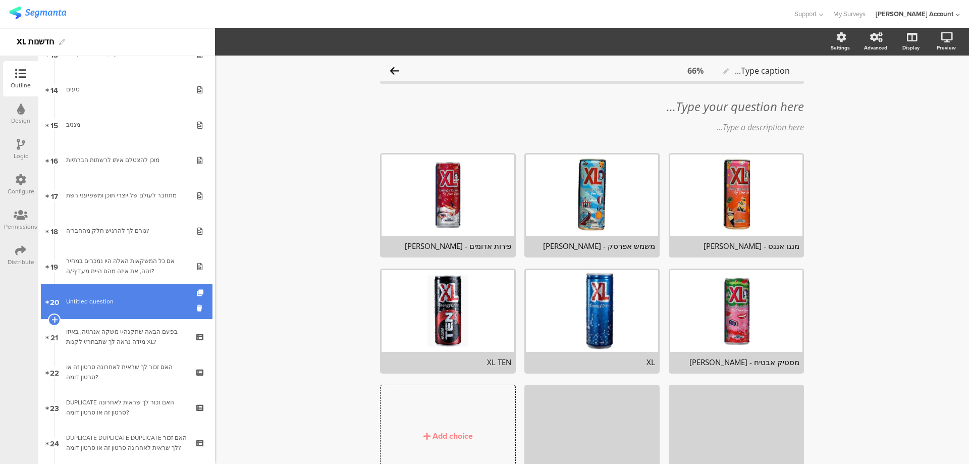
scroll to position [471, 0]
